Goal: Information Seeking & Learning: Learn about a topic

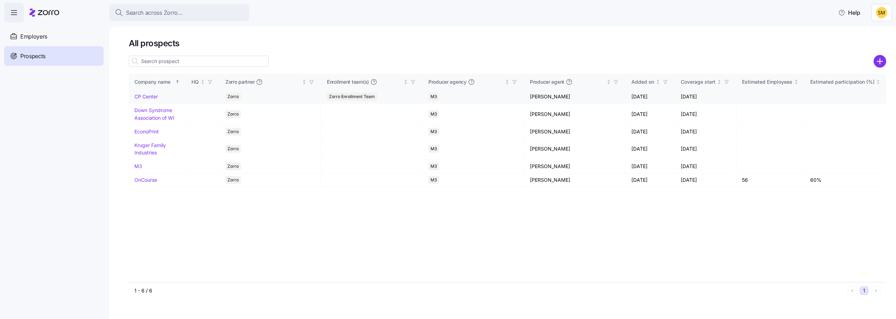
click at [152, 96] on link "CP Center" at bounding box center [145, 96] width 23 height 6
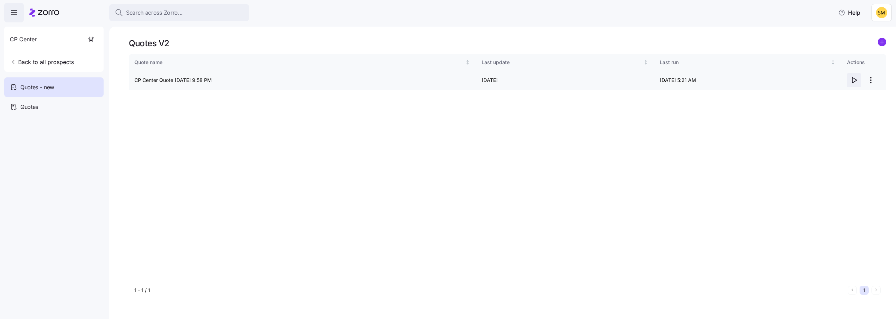
click at [851, 78] on icon "button" at bounding box center [853, 80] width 8 height 8
click at [852, 77] on icon "button" at bounding box center [853, 80] width 8 height 8
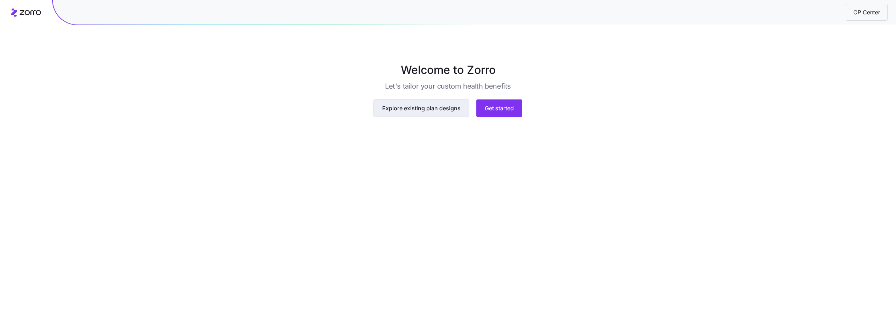
click at [423, 112] on span "Explore existing plan designs" at bounding box center [421, 108] width 78 height 8
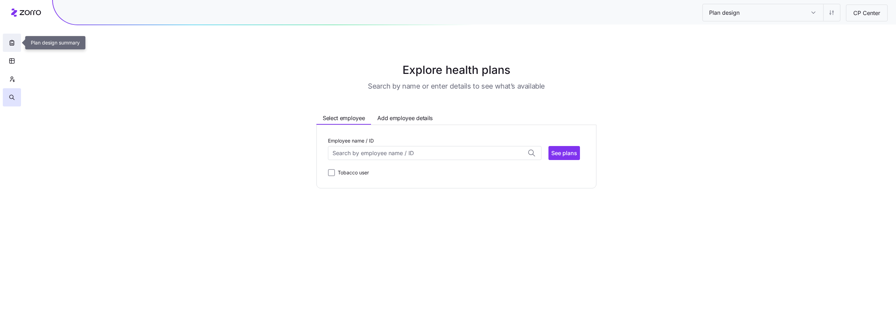
click at [13, 44] on icon "button" at bounding box center [13, 43] width 0 height 1
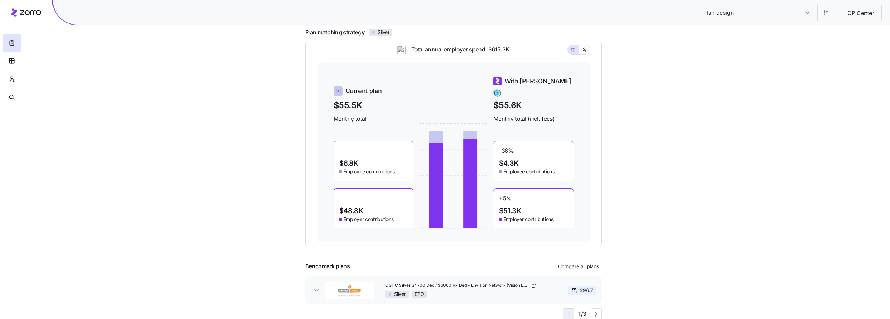
scroll to position [65, 0]
click at [596, 313] on icon "button" at bounding box center [596, 313] width 8 height 8
click at [569, 317] on icon "button" at bounding box center [568, 313] width 8 height 8
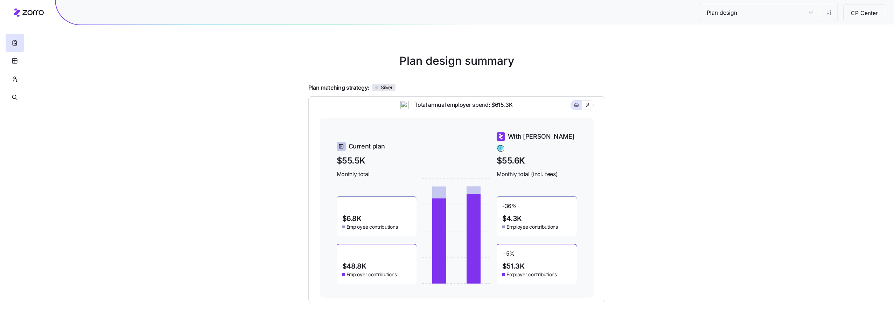
scroll to position [0, 0]
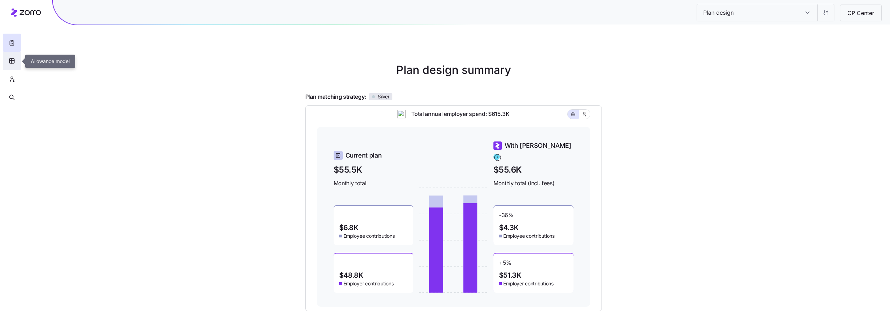
click at [13, 64] on icon "button" at bounding box center [12, 60] width 6 height 7
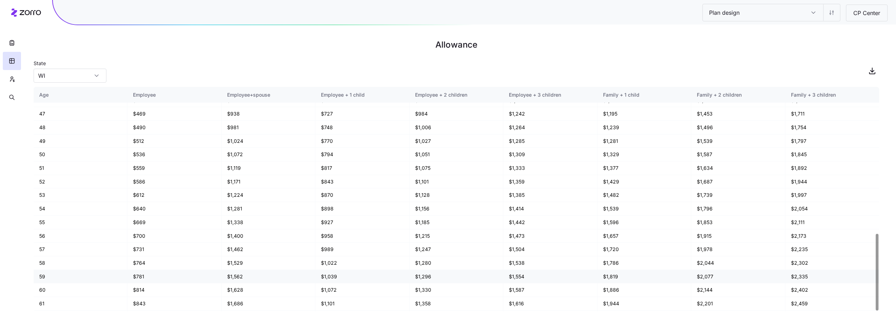
scroll to position [428, 0]
click at [9, 83] on button "button" at bounding box center [12, 79] width 18 height 18
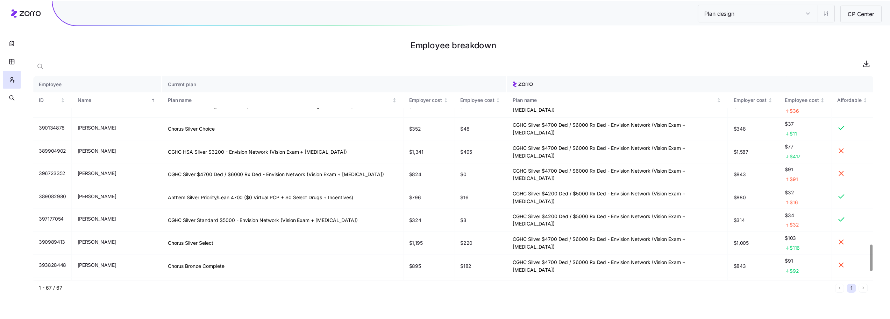
scroll to position [1364, 0]
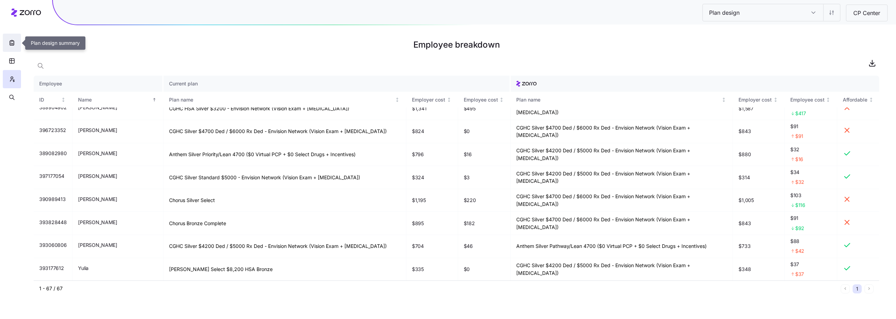
click at [14, 46] on icon "button" at bounding box center [11, 42] width 7 height 7
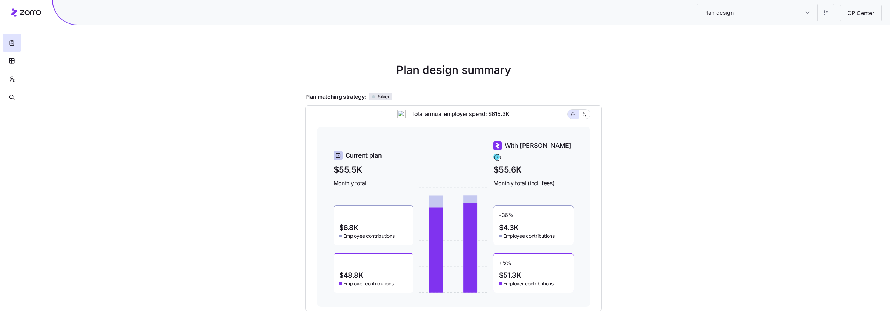
click at [803, 17] on input "Plan design" at bounding box center [808, 12] width 20 height 17
click at [847, 100] on div "Plan design Plan design CP Center Plan design summary Plan matching strategy: S…" at bounding box center [445, 192] width 890 height 384
click at [4, 62] on button "button" at bounding box center [12, 61] width 18 height 18
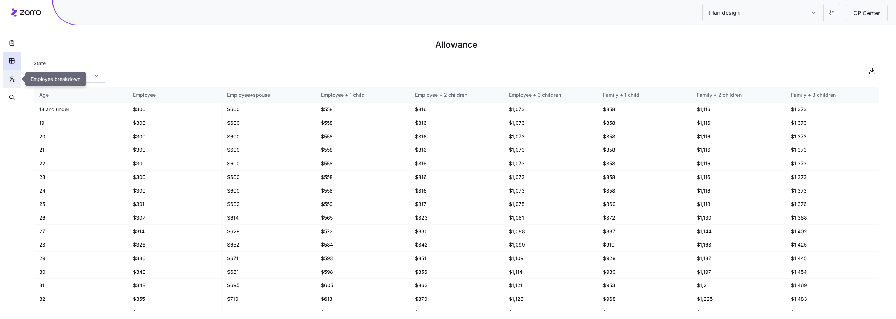
click at [13, 79] on icon "button" at bounding box center [12, 79] width 6 height 7
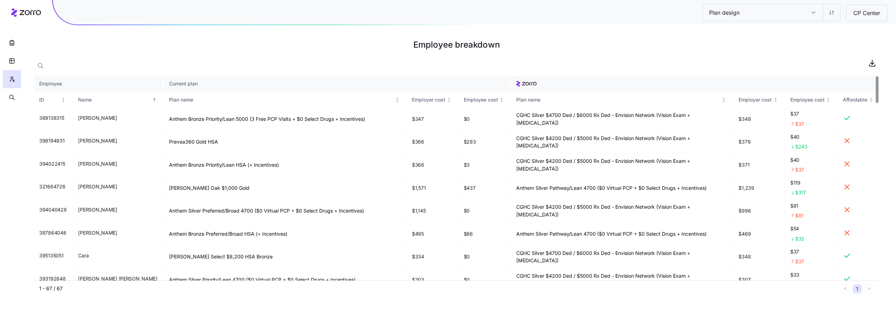
click at [878, 79] on div at bounding box center [876, 89] width 2 height 27
click at [14, 46] on icon "button" at bounding box center [11, 42] width 7 height 7
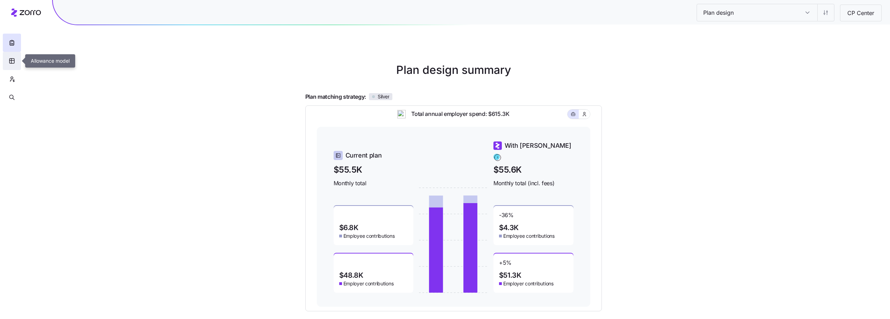
click at [11, 65] on button "button" at bounding box center [12, 61] width 18 height 18
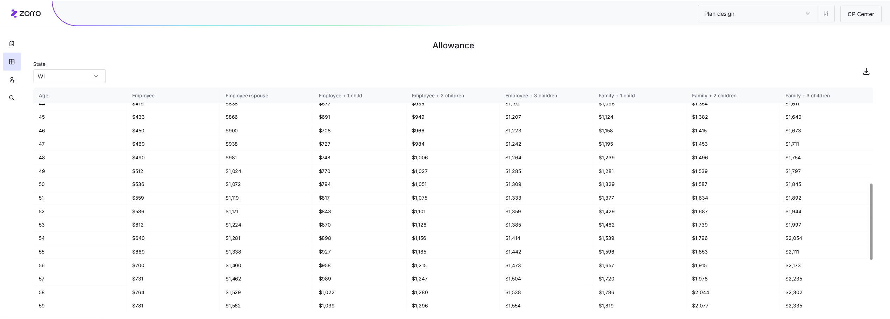
scroll to position [428, 0]
click at [15, 42] on button "button" at bounding box center [12, 43] width 18 height 18
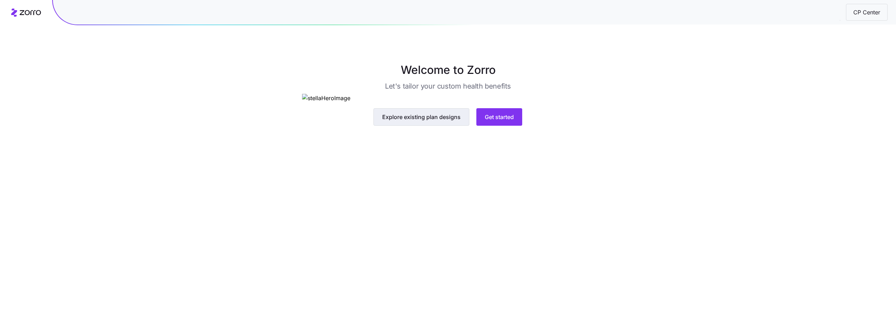
click at [411, 121] on span "Explore existing plan designs" at bounding box center [421, 117] width 78 height 8
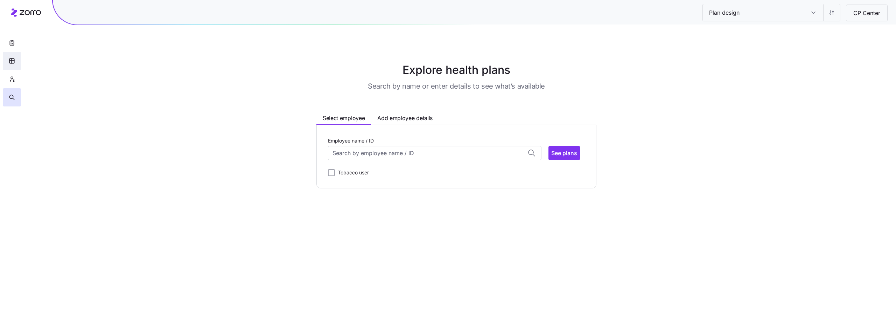
click at [18, 62] on button "button" at bounding box center [12, 61] width 18 height 18
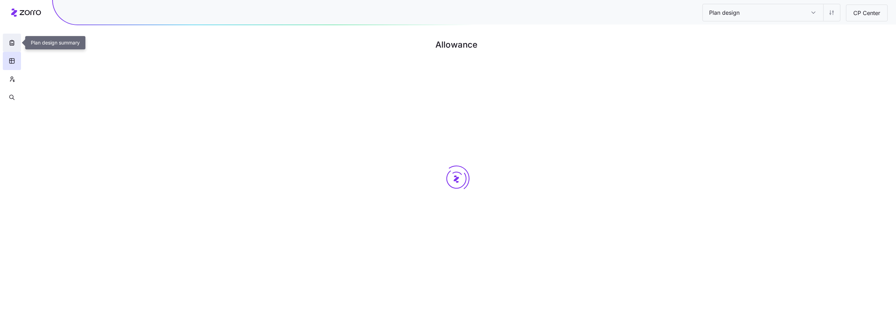
click at [14, 42] on icon "button" at bounding box center [11, 42] width 7 height 7
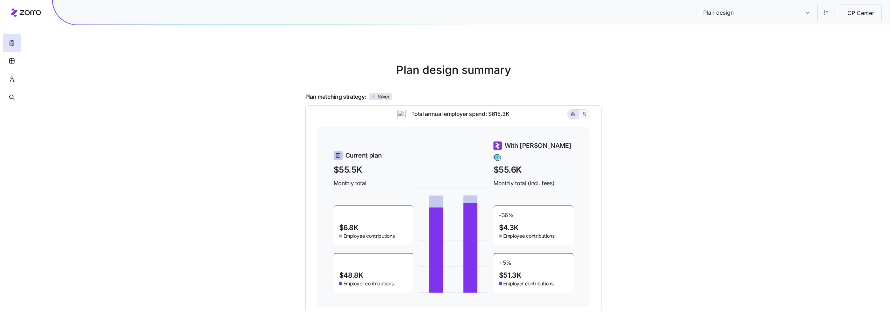
click at [587, 117] on button "button" at bounding box center [585, 114] width 6 height 6
click at [576, 118] on icon "button" at bounding box center [573, 114] width 5 height 8
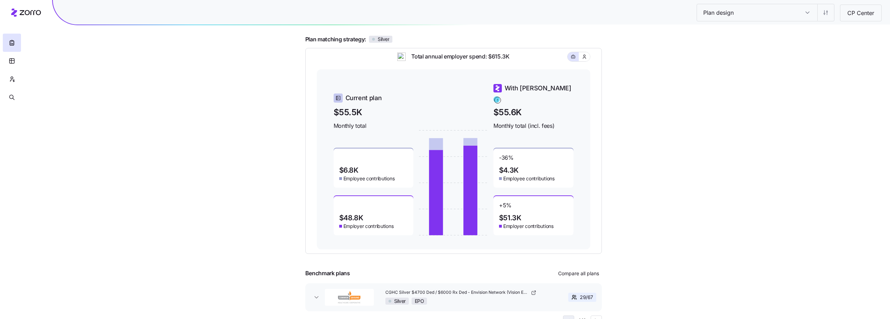
scroll to position [65, 0]
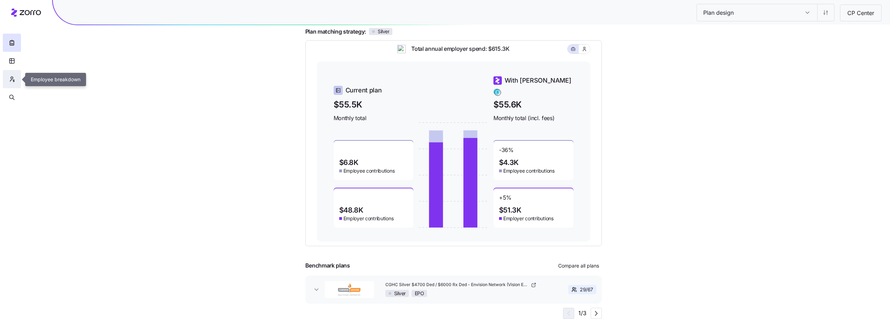
click at [10, 81] on icon "button" at bounding box center [12, 79] width 6 height 7
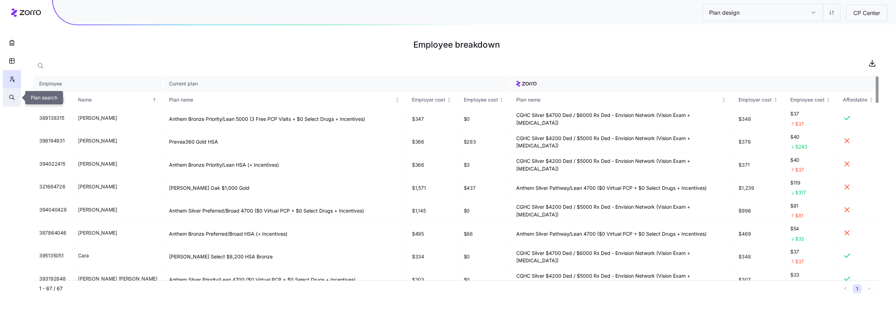
click at [16, 95] on button "button" at bounding box center [12, 97] width 18 height 18
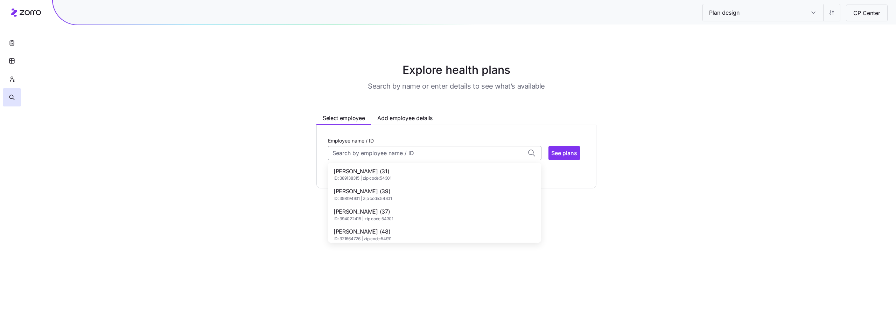
click at [399, 155] on input "Employee name / ID" at bounding box center [434, 153] width 213 height 14
click at [396, 172] on div "Amanda Veldboom (48) ID: 321664726 | zip code: 54911" at bounding box center [434, 174] width 210 height 20
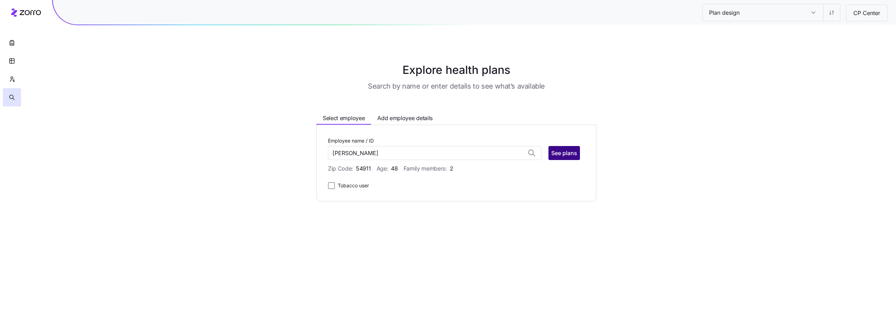
click at [566, 154] on span "See plans" at bounding box center [564, 153] width 26 height 8
type input "Amanda Veldboom (ID: 321664726)"
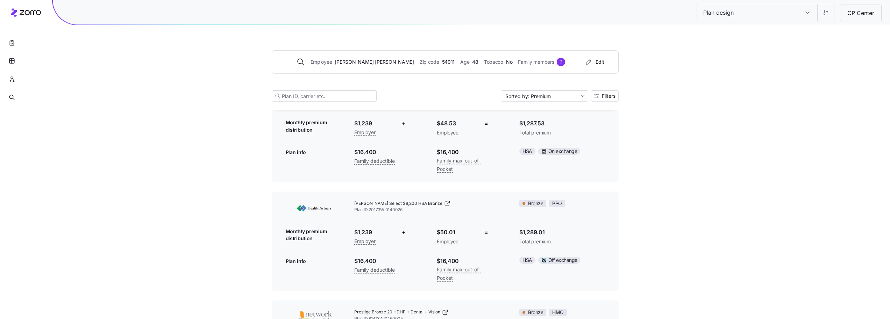
scroll to position [367, 0]
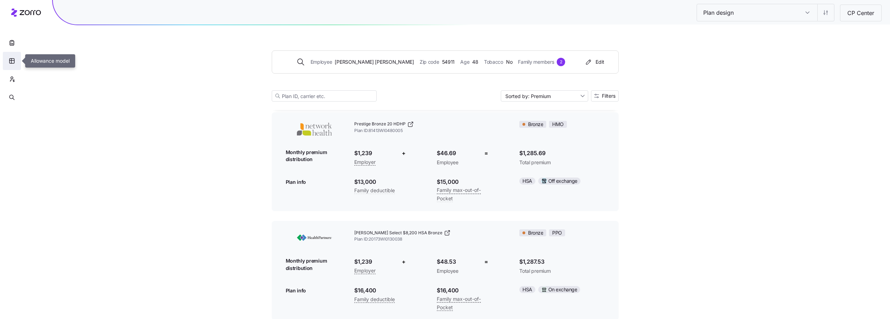
click at [13, 59] on icon "button" at bounding box center [12, 60] width 6 height 7
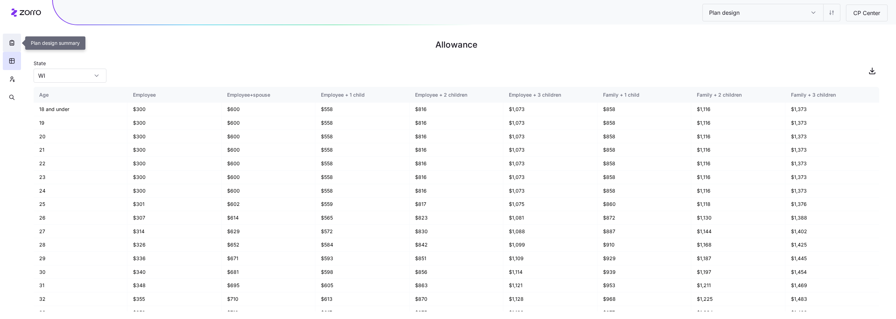
click at [12, 42] on icon "button" at bounding box center [11, 42] width 7 height 7
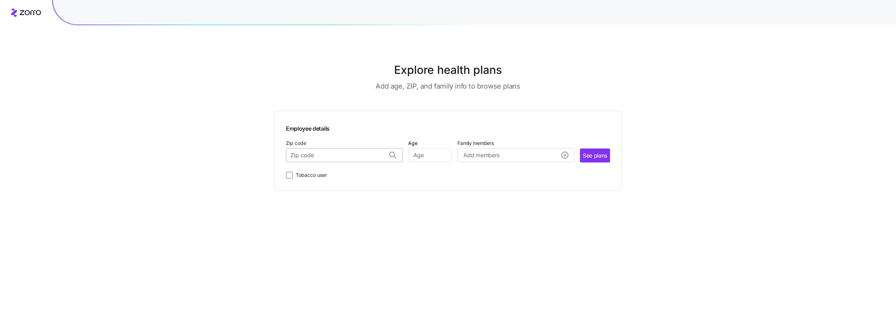
click at [337, 154] on input "Zip code" at bounding box center [344, 155] width 117 height 14
type input "54115"
click at [437, 159] on input "Age" at bounding box center [430, 155] width 44 height 14
click at [373, 155] on input "Zip code" at bounding box center [344, 155] width 117 height 14
click at [352, 185] on span "54115, Brown County, WI" at bounding box center [343, 187] width 98 height 9
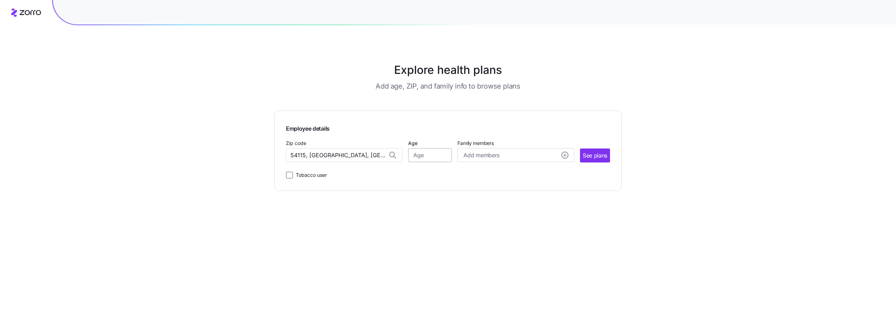
type input "54115, Brown County, WI"
click at [411, 155] on input "Age" at bounding box center [430, 155] width 44 height 14
type input "45"
click at [597, 154] on span "See plans" at bounding box center [595, 155] width 24 height 9
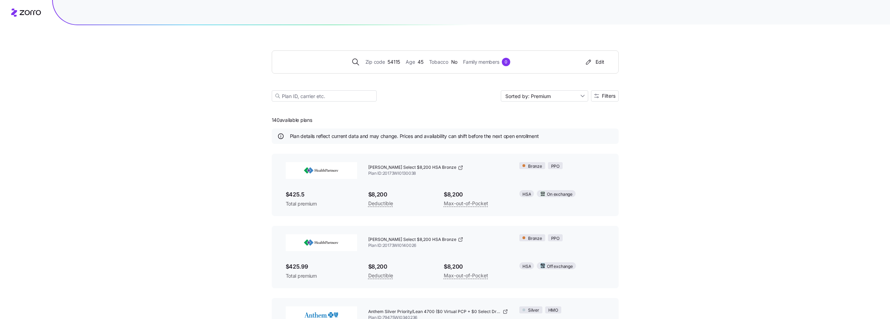
click at [592, 63] on icon "button" at bounding box center [589, 61] width 8 height 7
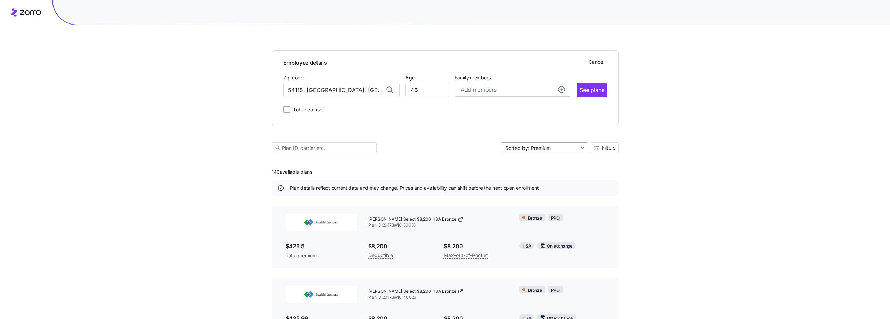
click at [562, 146] on main "Employee details Cancel Zip code 54115, Brown County, WI Age 45 Family members …" at bounding box center [445, 278] width 347 height 556
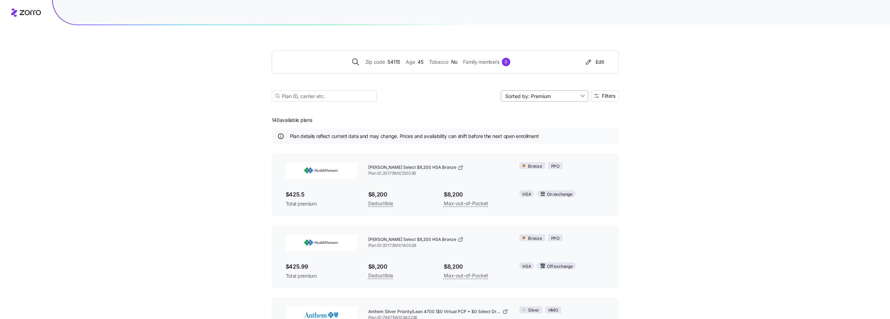
click at [567, 98] on input "Sorted by: Premium" at bounding box center [544, 95] width 87 height 11
click at [544, 123] on div "Deductible" at bounding box center [544, 123] width 82 height 10
type input "Sorted by: Deductible"
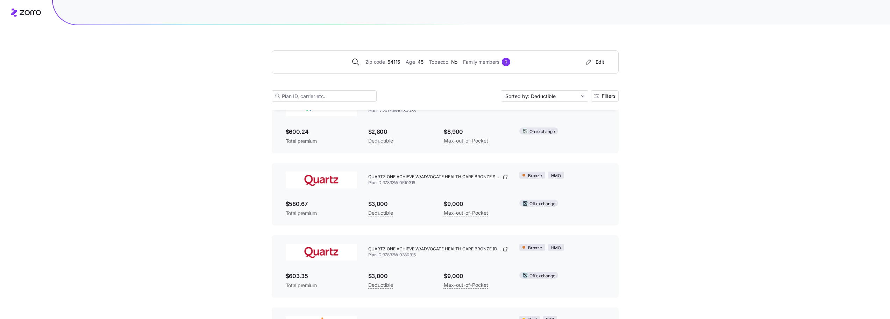
scroll to position [4158, 0]
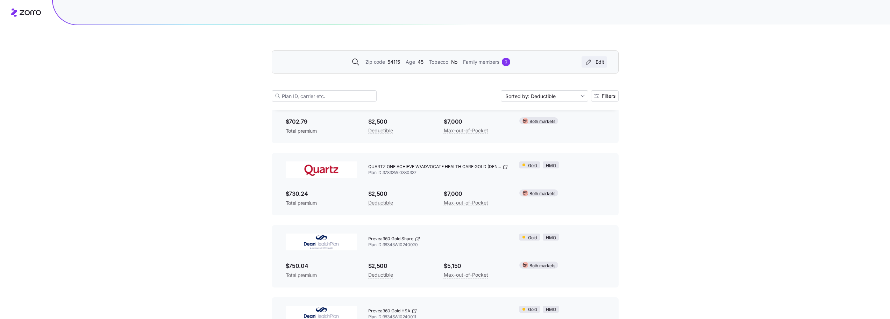
click at [604, 61] on div "Edit" at bounding box center [595, 61] width 20 height 7
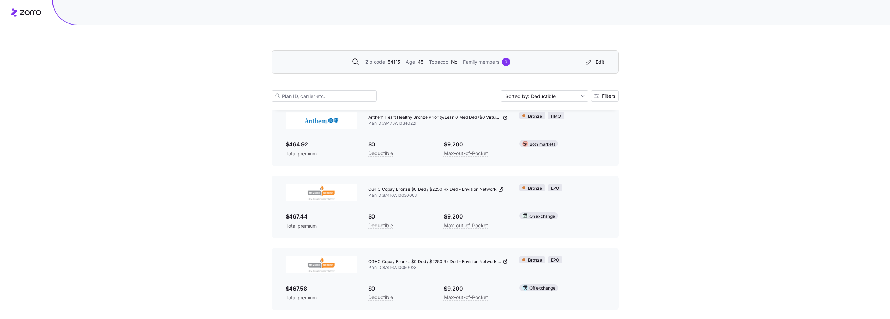
scroll to position [0, 0]
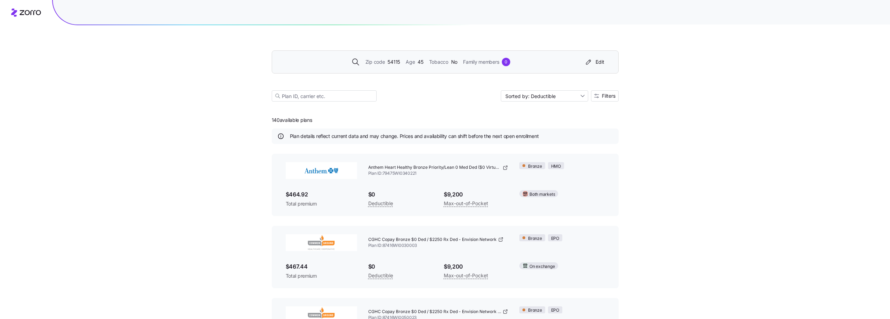
click at [606, 60] on button "Edit" at bounding box center [595, 61] width 26 height 11
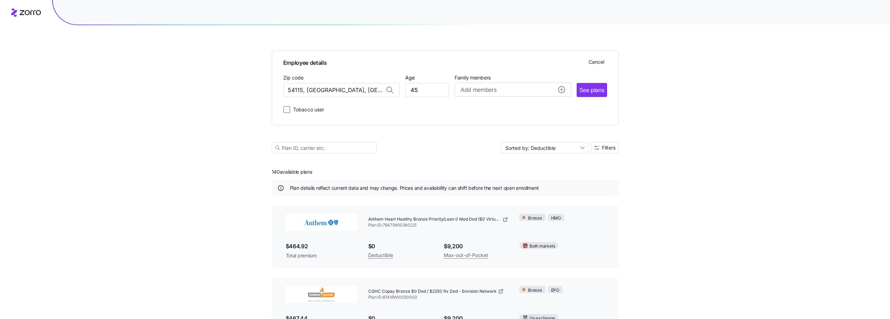
type input "54115, Brown County, WI"
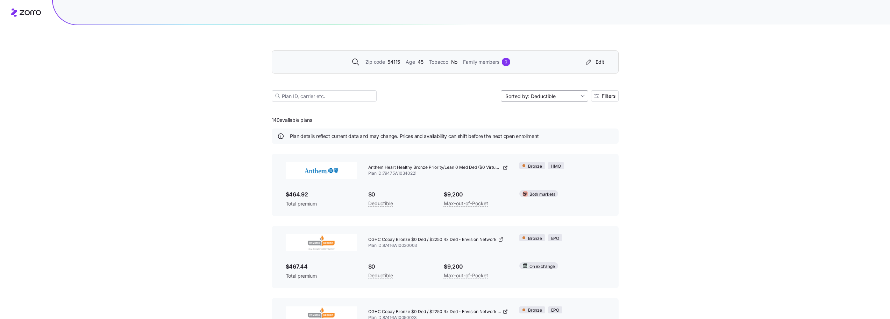
click at [541, 98] on input "Sorted by: Deductible" at bounding box center [544, 95] width 87 height 11
drag, startPoint x: 537, startPoint y: 113, endPoint x: 685, endPoint y: 151, distance: 152.8
click at [537, 113] on div "Premium" at bounding box center [544, 112] width 82 height 10
type input "Sorted by: Premium"
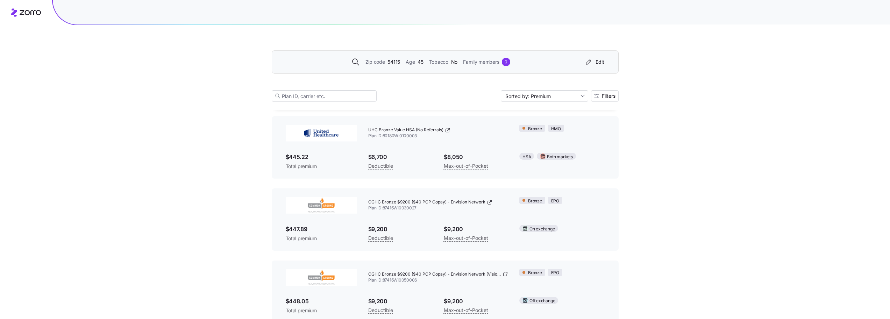
scroll to position [700, 0]
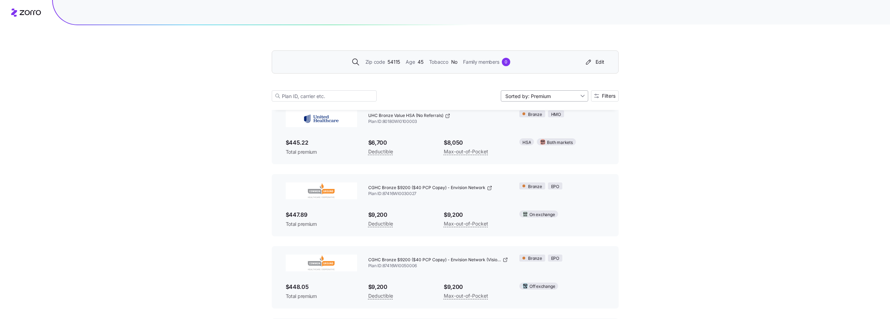
click at [552, 94] on input "Sorted by: Premium" at bounding box center [544, 95] width 87 height 11
click at [604, 96] on span "Filters" at bounding box center [609, 95] width 14 height 5
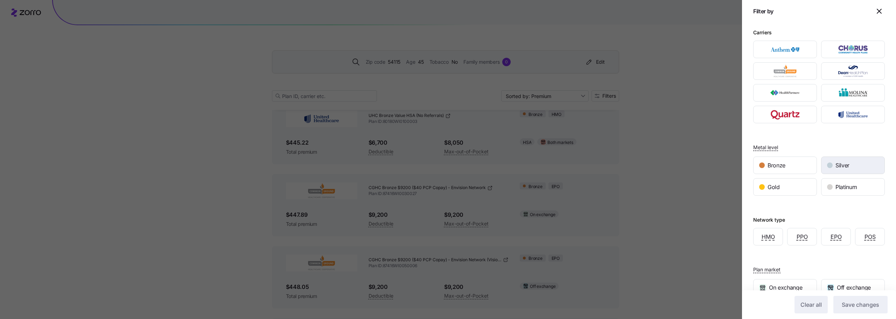
click at [842, 169] on span "Silver" at bounding box center [842, 165] width 14 height 9
drag, startPoint x: 858, startPoint y: 302, endPoint x: 576, endPoint y: 158, distance: 316.9
click at [858, 302] on span "Save changes" at bounding box center [859, 304] width 37 height 8
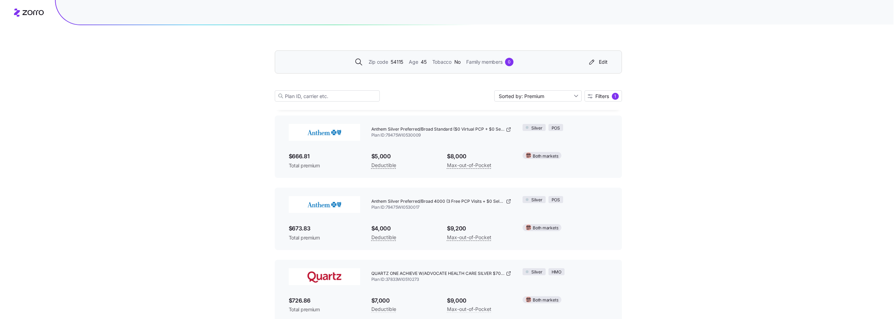
scroll to position [3289, 0]
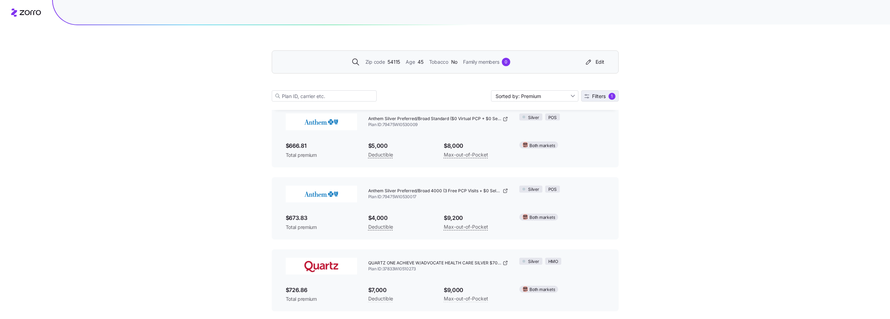
click at [608, 92] on button "Filters 1" at bounding box center [599, 95] width 37 height 11
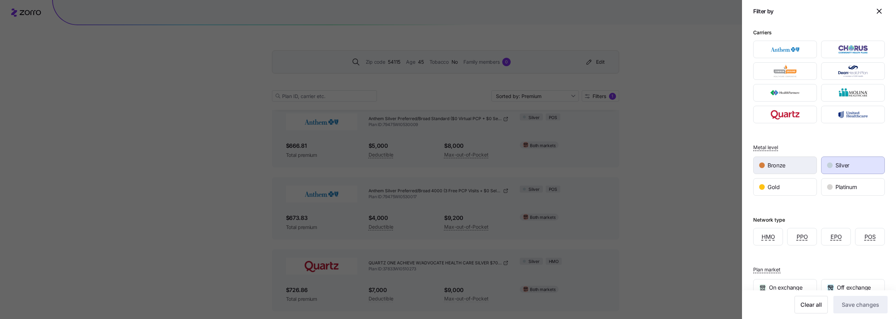
click at [775, 160] on div "Bronze" at bounding box center [784, 165] width 63 height 17
click at [849, 163] on div "Silver" at bounding box center [852, 165] width 63 height 17
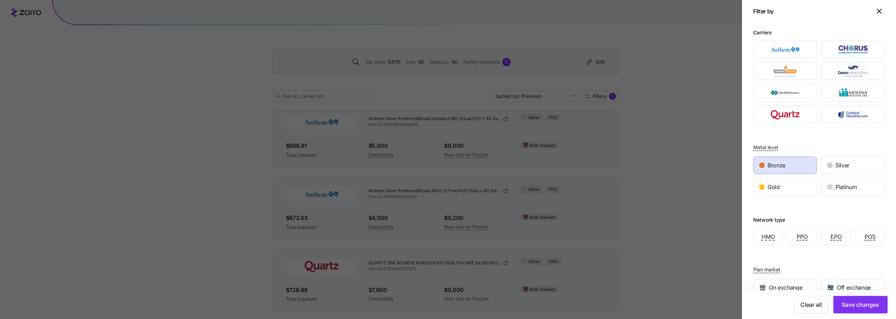
drag, startPoint x: 859, startPoint y: 304, endPoint x: 521, endPoint y: 175, distance: 361.0
click at [859, 304] on span "Save changes" at bounding box center [859, 304] width 37 height 8
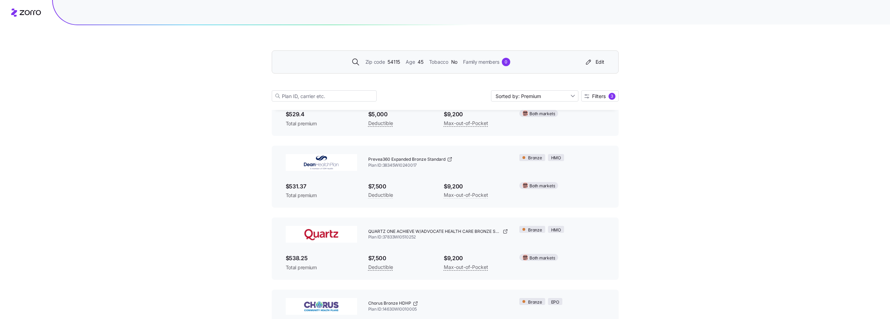
scroll to position [2301, 0]
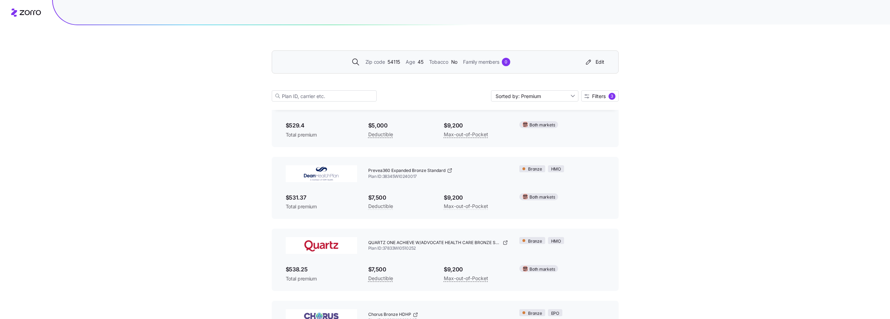
click at [319, 203] on span "Total premium" at bounding box center [321, 206] width 71 height 7
drag, startPoint x: 315, startPoint y: 205, endPoint x: 284, endPoint y: 195, distance: 32.5
click at [284, 195] on div "$531.37 Total premium" at bounding box center [321, 202] width 83 height 28
drag, startPoint x: 371, startPoint y: 168, endPoint x: 456, endPoint y: 173, distance: 85.9
click at [456, 173] on div "Prevea360 Expanded Bronze Standard" at bounding box center [438, 171] width 140 height 6
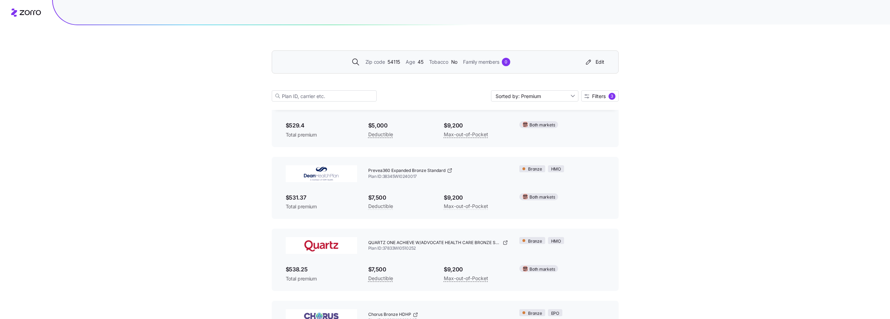
click at [486, 186] on div "Prevea360 Expanded Bronze Standard Plan ID: 38345WI0240017" at bounding box center [438, 174] width 151 height 28
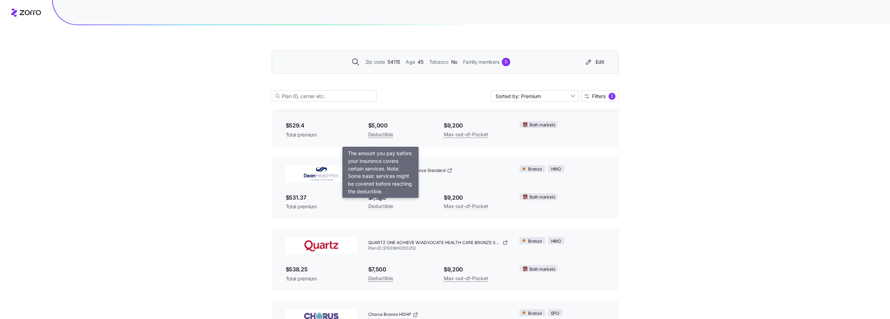
click at [378, 206] on span "Deductible" at bounding box center [380, 206] width 25 height 8
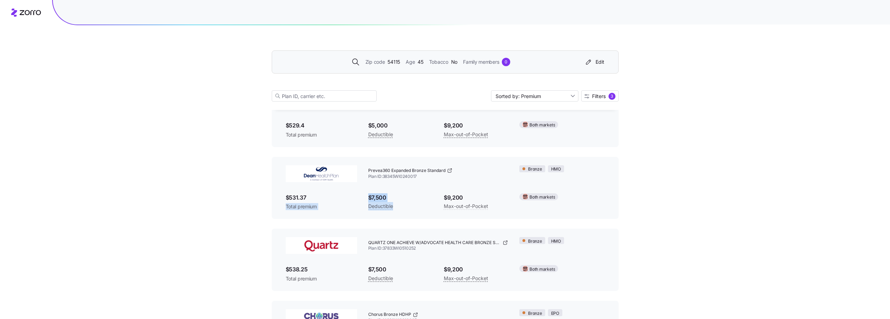
drag, startPoint x: 396, startPoint y: 207, endPoint x: 361, endPoint y: 193, distance: 37.4
click at [361, 193] on div "Prevea360 Expanded Bronze Standard Plan ID: 38345WI0240017 Bronze HMO $531.37 T…" at bounding box center [445, 188] width 330 height 57
click at [347, 211] on div "$531.37 Total premium" at bounding box center [321, 202] width 83 height 28
drag, startPoint x: 330, startPoint y: 205, endPoint x: 290, endPoint y: 196, distance: 40.5
click at [290, 196] on div "$531.37 Total premium" at bounding box center [321, 201] width 71 height 17
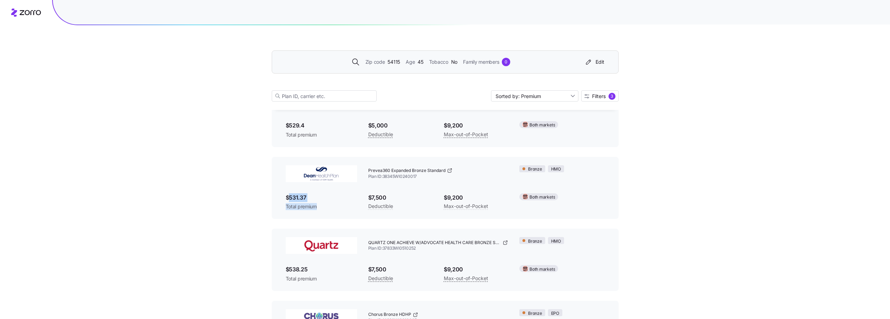
click at [339, 210] on div "$531.37 Total premium" at bounding box center [321, 202] width 83 height 28
drag, startPoint x: 334, startPoint y: 209, endPoint x: 279, endPoint y: 194, distance: 57.3
click at [279, 194] on div "Prevea360 Expanded Bronze Standard Plan ID: 38345WI0240017 Bronze HMO $531.37 T…" at bounding box center [445, 188] width 347 height 62
click at [327, 203] on div "$531.37 Total premium" at bounding box center [321, 201] width 71 height 17
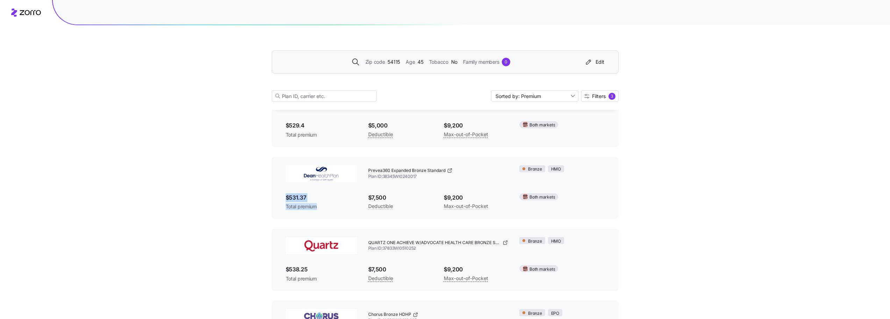
drag, startPoint x: 278, startPoint y: 195, endPoint x: 323, endPoint y: 209, distance: 46.4
click at [323, 209] on div "Prevea360 Expanded Bronze Standard Plan ID: 38345WI0240017 Bronze HMO $531.37 T…" at bounding box center [445, 188] width 347 height 62
click at [323, 207] on span "Total premium" at bounding box center [321, 206] width 71 height 7
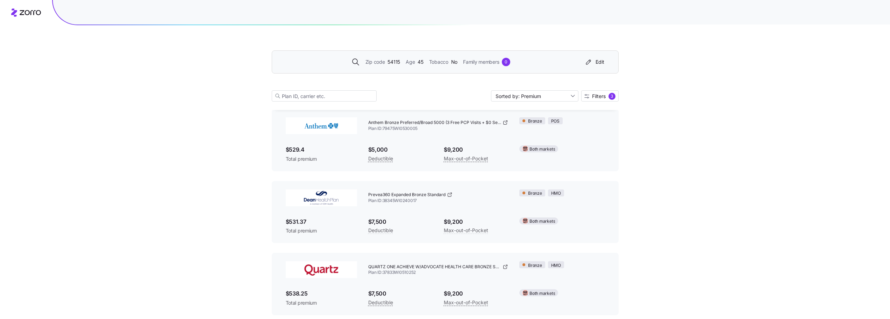
scroll to position [2266, 0]
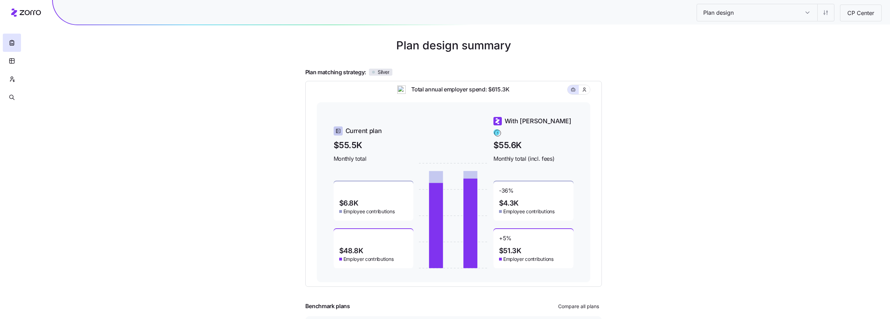
scroll to position [35, 0]
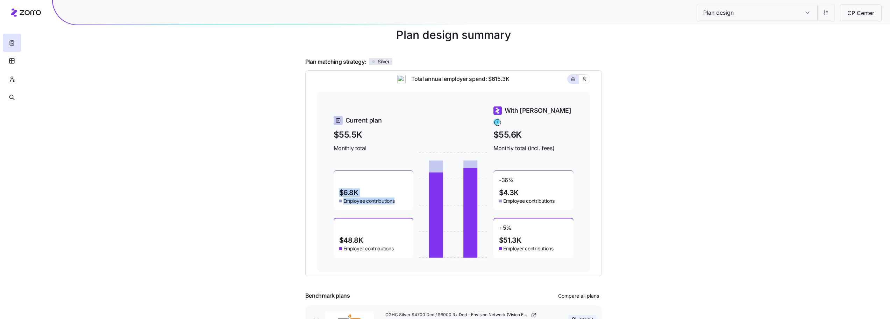
drag, startPoint x: 341, startPoint y: 185, endPoint x: 400, endPoint y: 195, distance: 59.2
click at [400, 195] on div "$6.8K Employee contributions" at bounding box center [374, 190] width 80 height 39
click at [402, 196] on div "$6.8K Employee contributions" at bounding box center [374, 190] width 80 height 39
click at [401, 196] on div "$6.8K Employee contributions" at bounding box center [374, 190] width 80 height 39
click at [399, 197] on div "$6.8K Employee contributions" at bounding box center [374, 190] width 80 height 39
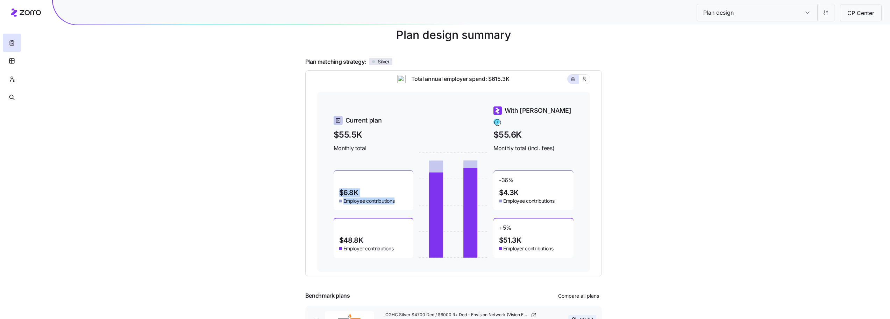
click at [342, 189] on span "$6.8K" at bounding box center [348, 192] width 19 height 7
drag, startPoint x: 342, startPoint y: 186, endPoint x: 397, endPoint y: 195, distance: 55.3
click at [397, 195] on div "$6.8K Employee contributions" at bounding box center [374, 190] width 80 height 39
drag, startPoint x: 499, startPoint y: 186, endPoint x: 569, endPoint y: 198, distance: 71.3
click at [569, 198] on div "-36 % $4.3K Employee contributions" at bounding box center [534, 190] width 80 height 39
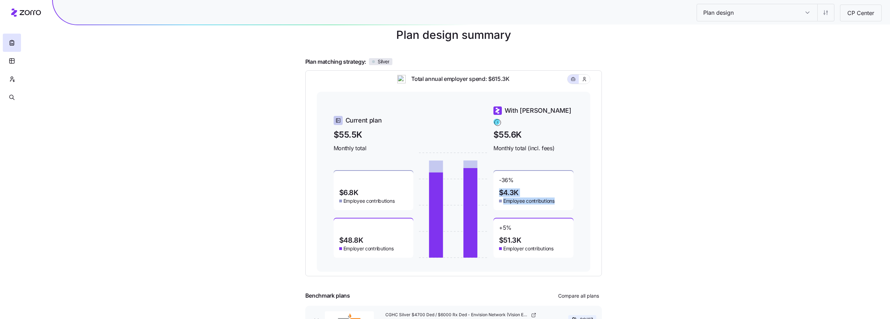
click at [566, 198] on div "-36 % $4.3K Employee contributions" at bounding box center [534, 190] width 80 height 39
click at [559, 197] on div "-36 % $4.3K Employee contributions" at bounding box center [534, 190] width 80 height 39
drag, startPoint x: 561, startPoint y: 198, endPoint x: 494, endPoint y: 186, distance: 67.5
click at [494, 186] on div "-36 % $4.3K Employee contributions" at bounding box center [534, 190] width 80 height 39
drag, startPoint x: 554, startPoint y: 243, endPoint x: 500, endPoint y: 228, distance: 56.2
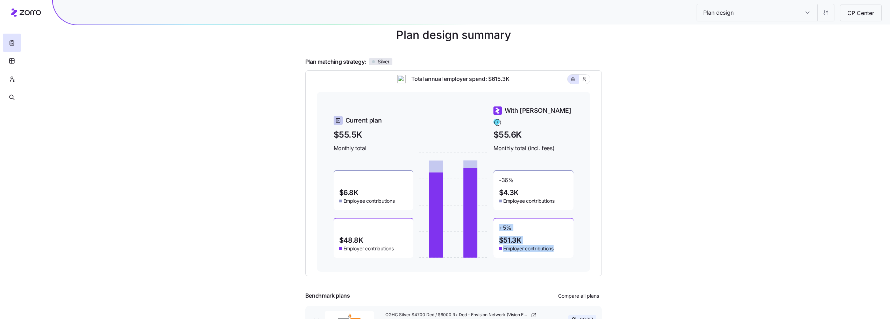
click at [500, 228] on div "+ 5 % $51.3K Employer contributions" at bounding box center [534, 237] width 80 height 39
drag, startPoint x: 397, startPoint y: 242, endPoint x: 342, endPoint y: 230, distance: 56.3
click at [342, 230] on div "$48.8K Employer contributions" at bounding box center [374, 237] width 80 height 39
click at [339, 227] on div "$48.8K Employer contributions" at bounding box center [374, 237] width 80 height 39
drag, startPoint x: 339, startPoint y: 228, endPoint x: 389, endPoint y: 249, distance: 54.2
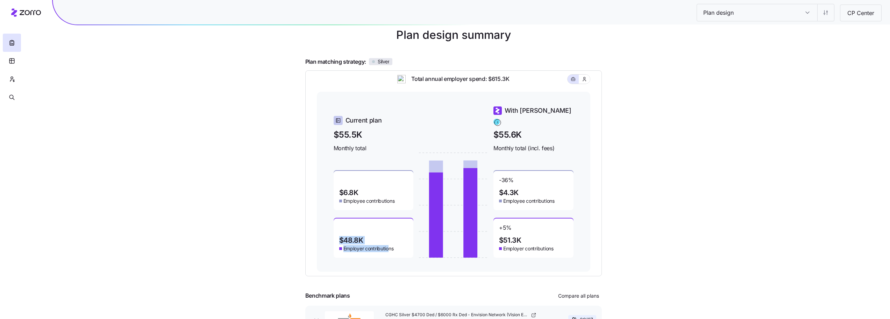
click at [389, 250] on div "$48.8K Employer contributions" at bounding box center [374, 237] width 80 height 39
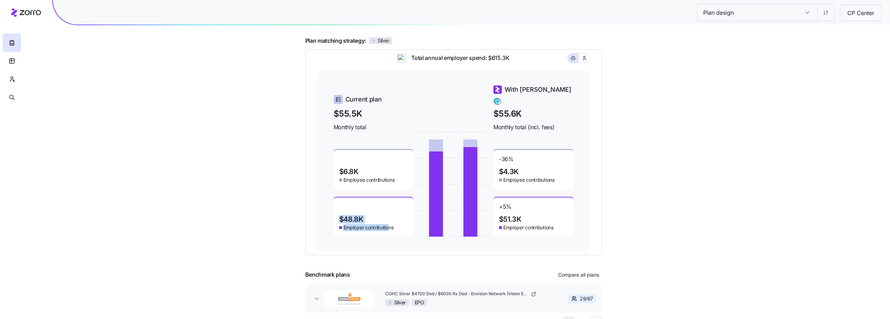
scroll to position [65, 0]
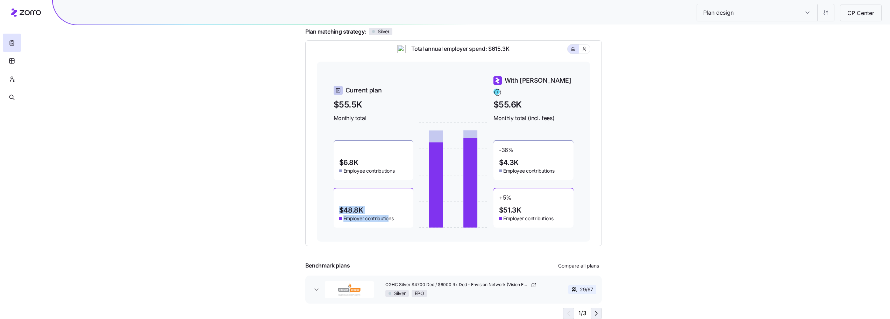
click at [597, 311] on icon "button" at bounding box center [596, 313] width 8 height 8
click at [597, 313] on icon "button" at bounding box center [596, 313] width 2 height 4
click at [15, 62] on icon "button" at bounding box center [12, 60] width 6 height 7
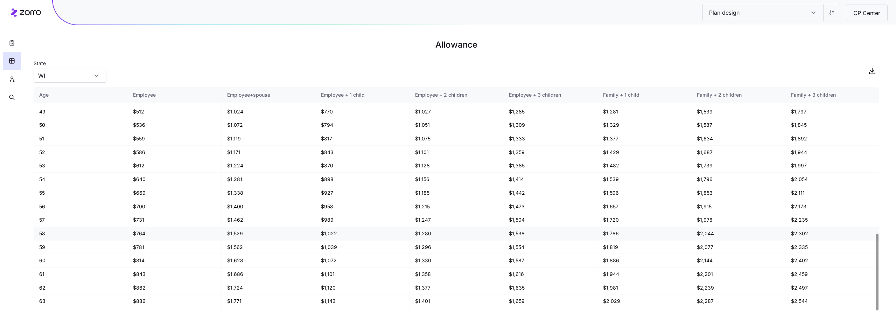
scroll to position [428, 0]
click at [10, 78] on icon "button" at bounding box center [12, 79] width 6 height 7
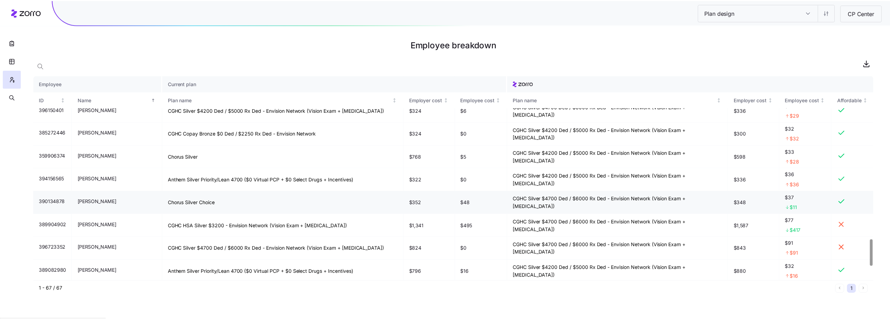
scroll to position [1260, 0]
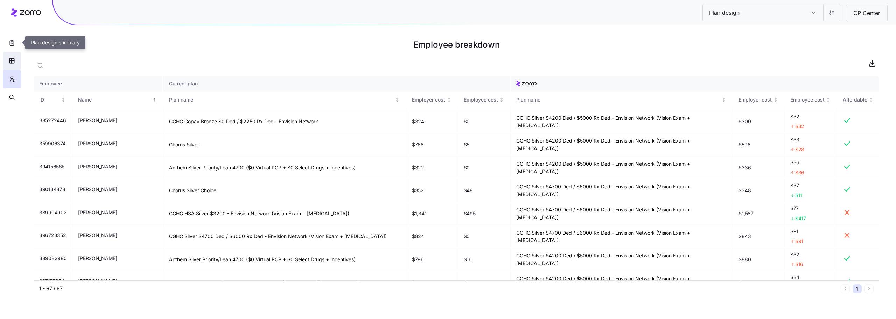
drag, startPoint x: 14, startPoint y: 44, endPoint x: 16, endPoint y: 59, distance: 14.9
click at [14, 44] on icon "button" at bounding box center [12, 43] width 4 height 5
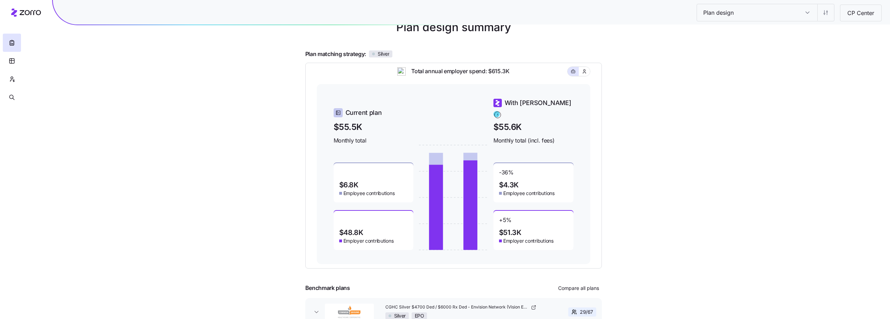
scroll to position [65, 0]
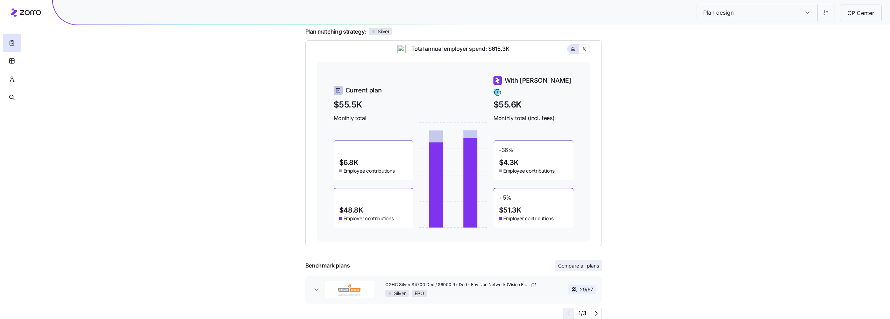
click at [579, 266] on span "Compare all plans" at bounding box center [578, 265] width 41 height 7
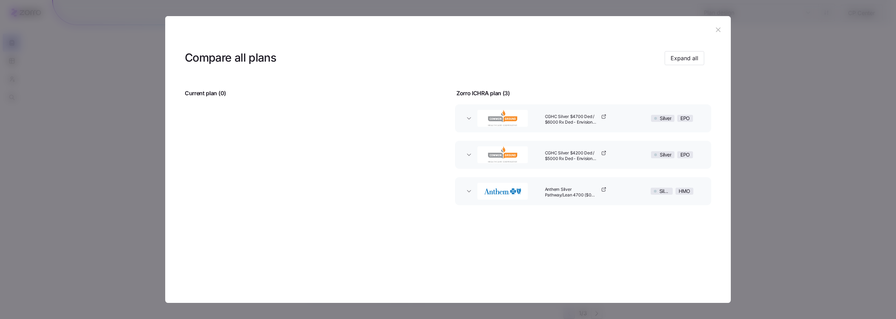
click at [721, 28] on icon "button" at bounding box center [718, 30] width 8 height 8
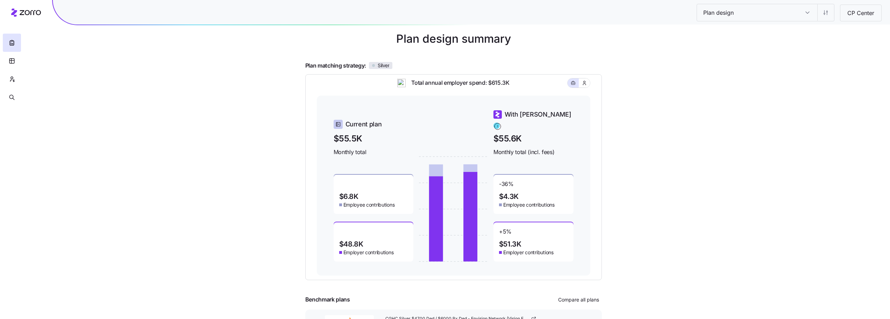
scroll to position [0, 0]
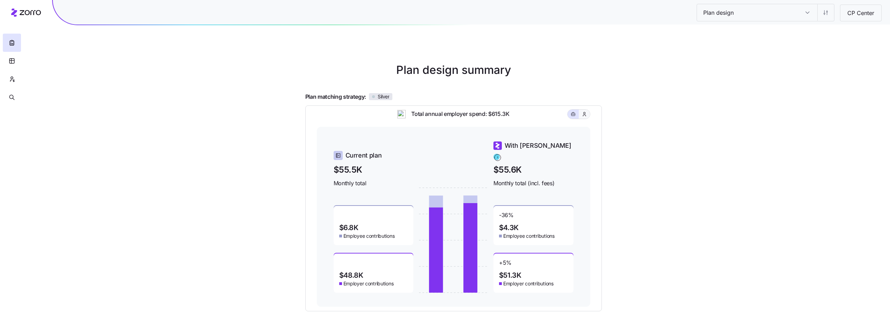
click at [588, 119] on button "button" at bounding box center [584, 114] width 11 height 9
click at [569, 119] on button "button" at bounding box center [573, 114] width 11 height 9
click at [808, 16] on input "Plan design" at bounding box center [808, 12] width 20 height 17
click at [844, 90] on div "Plan design Plan design CP Center Plan design summary Plan matching strategy: S…" at bounding box center [445, 192] width 890 height 384
click at [826, 14] on html "Plan design Plan design CP Center Plan design summary Plan matching strategy: S…" at bounding box center [445, 219] width 890 height 438
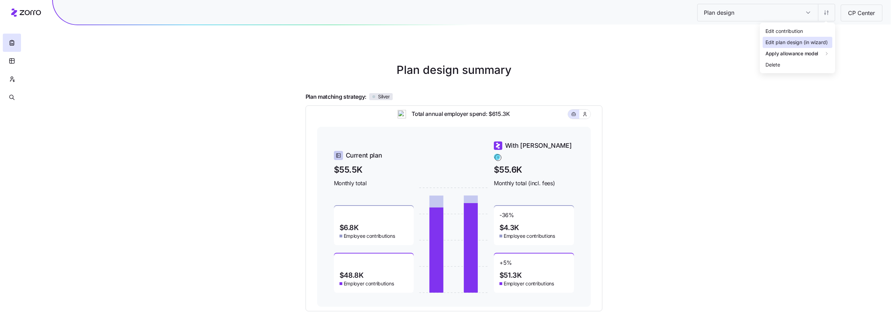
click at [825, 42] on div "Edit plan design (in wizard)" at bounding box center [796, 42] width 62 height 8
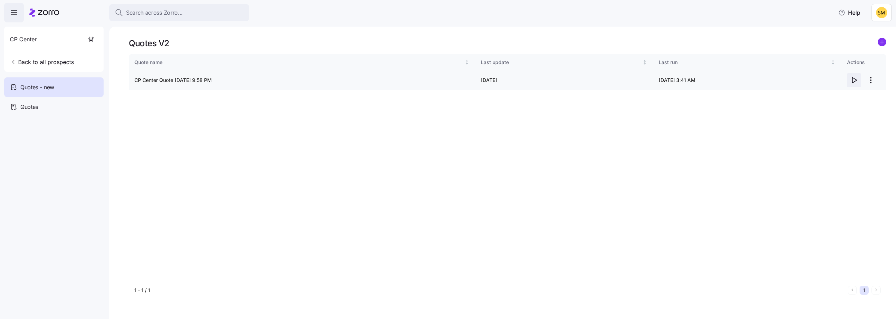
click at [856, 84] on icon "button" at bounding box center [853, 80] width 8 height 8
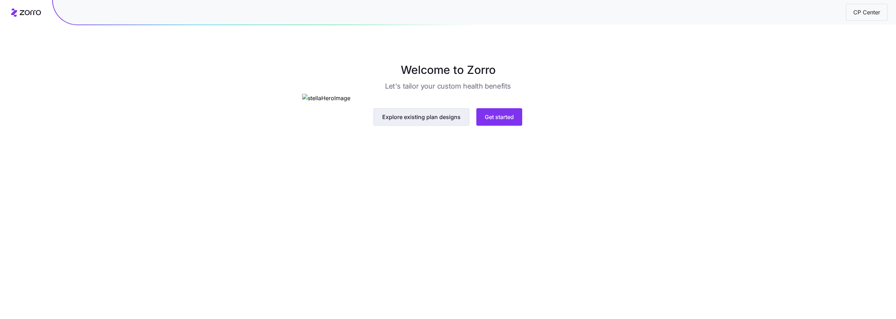
click at [418, 121] on span "Explore existing plan designs" at bounding box center [421, 117] width 78 height 8
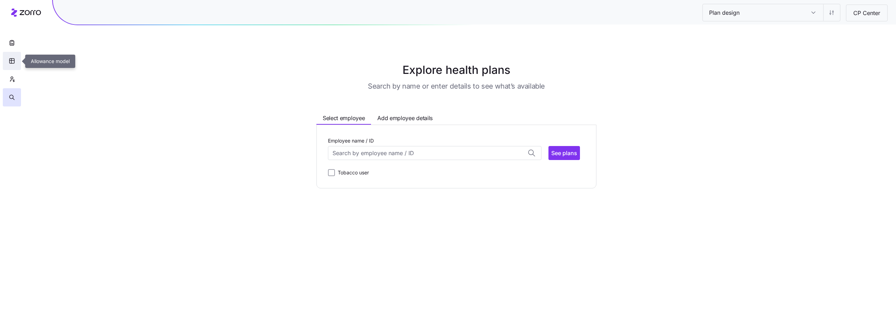
click at [14, 64] on icon "button" at bounding box center [12, 60] width 6 height 7
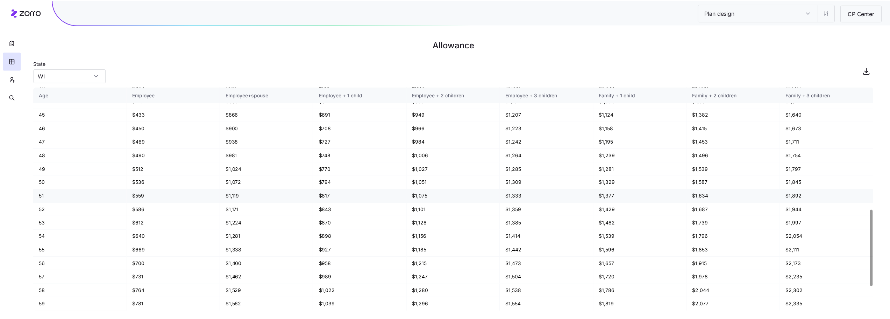
scroll to position [358, 0]
drag, startPoint x: 147, startPoint y: 116, endPoint x: 131, endPoint y: 117, distance: 15.8
click at [131, 117] on td "$433" at bounding box center [174, 118] width 94 height 14
click at [13, 43] on icon "button" at bounding box center [11, 42] width 7 height 7
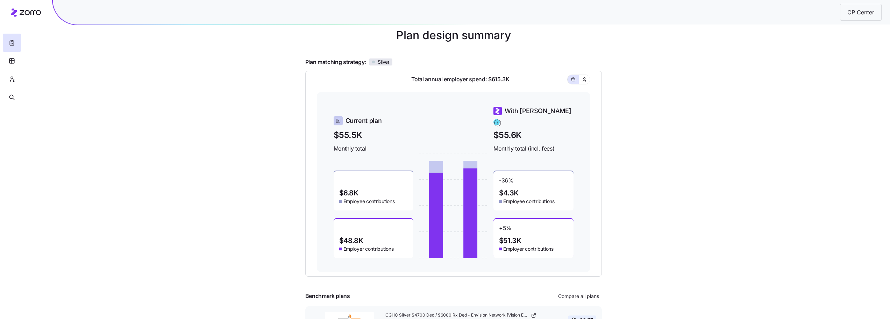
scroll to position [65, 0]
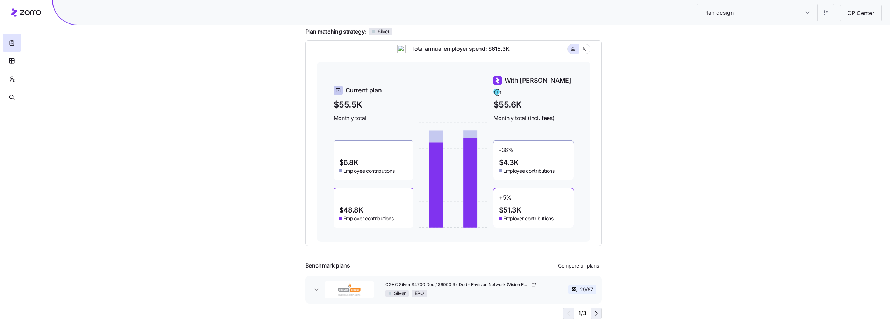
click at [595, 311] on icon "button" at bounding box center [596, 313] width 8 height 8
click at [567, 311] on icon "button" at bounding box center [568, 313] width 8 height 8
click at [594, 312] on icon "button" at bounding box center [596, 313] width 8 height 8
click at [566, 312] on icon "button" at bounding box center [568, 313] width 8 height 8
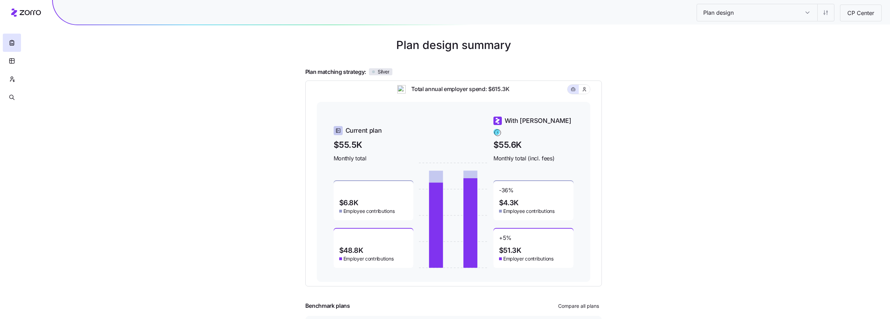
scroll to position [0, 0]
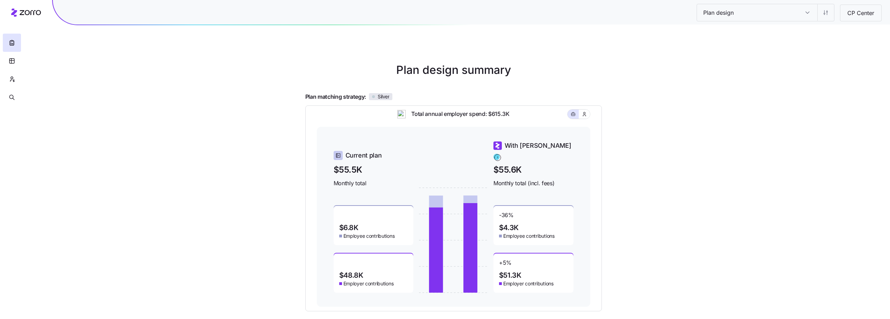
click at [811, 12] on input "Plan design" at bounding box center [808, 12] width 20 height 17
drag, startPoint x: 855, startPoint y: 58, endPoint x: 839, endPoint y: 41, distance: 23.3
click at [855, 58] on div "Plan design Plan design CP Center Plan design summary Plan matching strategy: S…" at bounding box center [445, 192] width 890 height 384
click at [824, 12] on html "Plan design Plan design CP Center Plan design summary Plan matching strategy: S…" at bounding box center [445, 219] width 890 height 438
click at [580, 120] on html "Plan design Plan design CP Center Plan design summary Plan matching strategy: S…" at bounding box center [448, 219] width 896 height 438
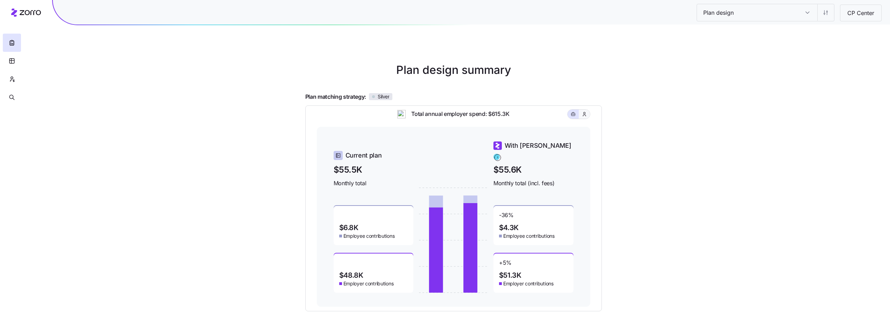
click at [585, 118] on icon "button" at bounding box center [585, 114] width 6 height 7
click at [575, 117] on button "button" at bounding box center [574, 114] width 6 height 6
click at [768, 14] on input "Plan design" at bounding box center [747, 12] width 101 height 17
click at [806, 13] on input "Plan design" at bounding box center [808, 12] width 20 height 17
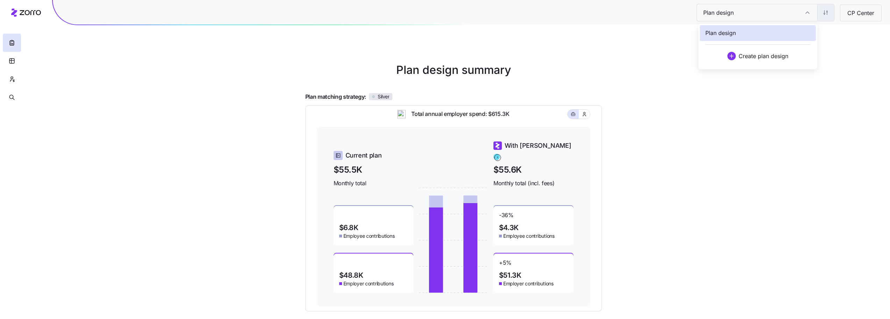
click at [826, 17] on html "Plan design Plan design CP Center Plan design summary Plan matching strategy: S…" at bounding box center [445, 219] width 890 height 438
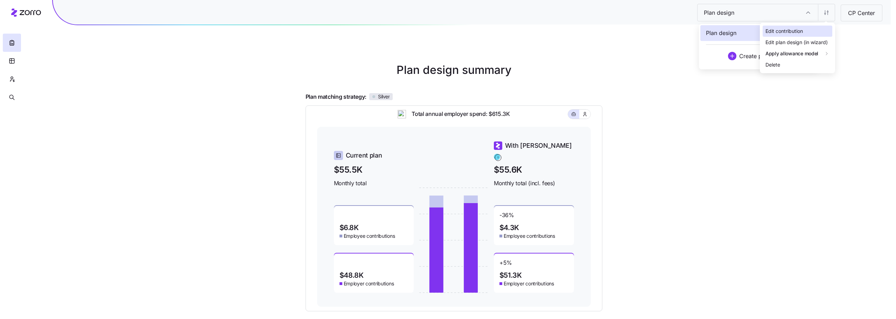
click at [795, 34] on div "Edit contribution" at bounding box center [783, 31] width 37 height 8
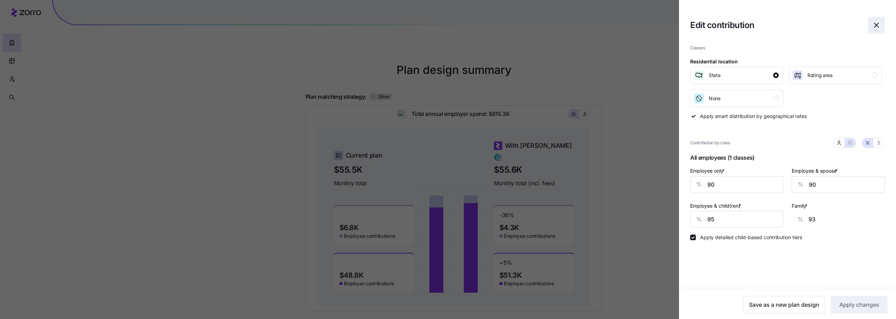
click at [878, 27] on icon "button" at bounding box center [876, 25] width 4 height 4
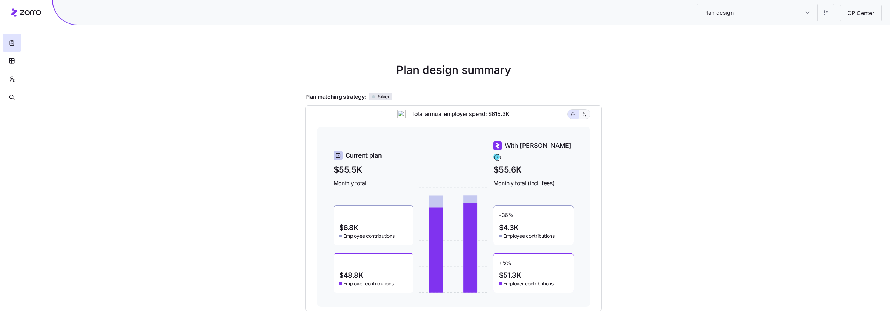
click at [586, 118] on icon "button" at bounding box center [585, 114] width 6 height 7
click at [576, 119] on button "button" at bounding box center [573, 114] width 11 height 9
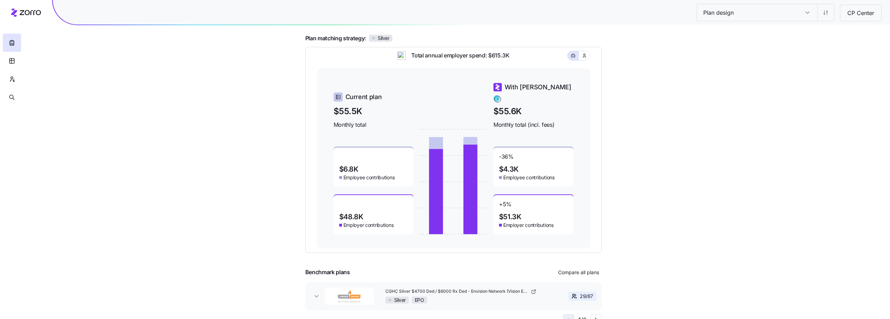
scroll to position [65, 0]
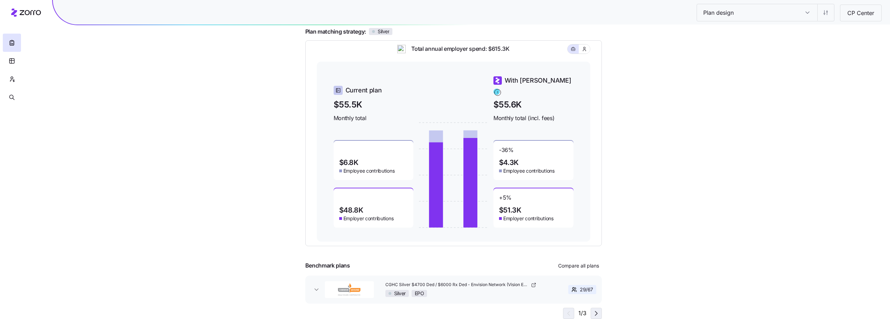
click at [596, 311] on icon "button" at bounding box center [596, 313] width 8 height 8
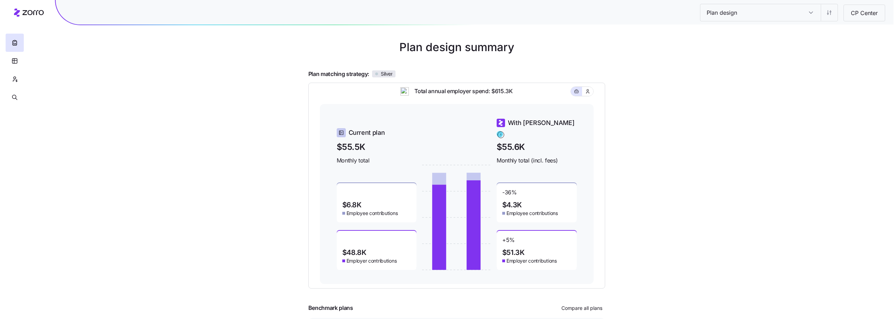
scroll to position [0, 0]
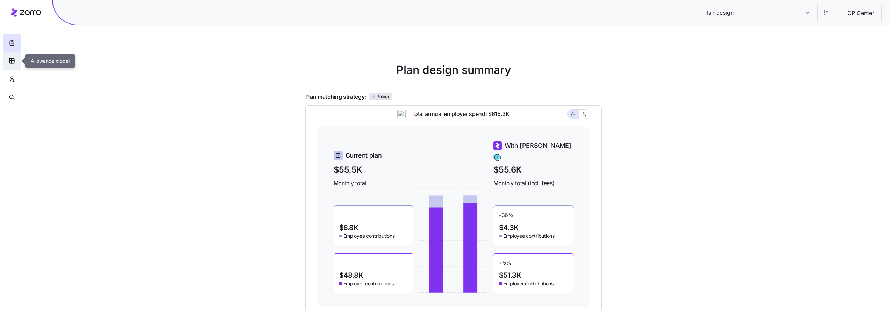
click at [12, 62] on icon "button" at bounding box center [12, 60] width 6 height 7
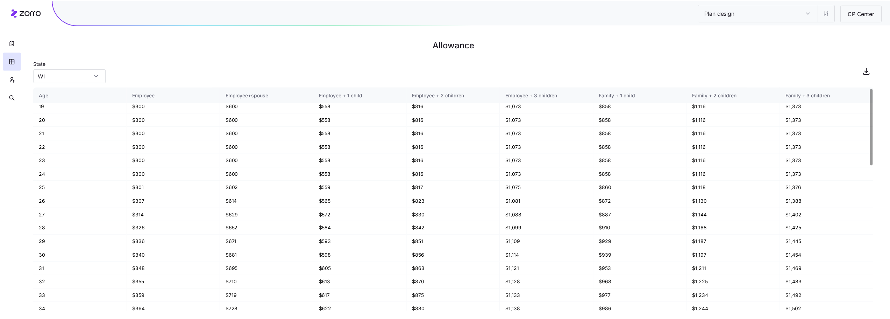
scroll to position [35, 0]
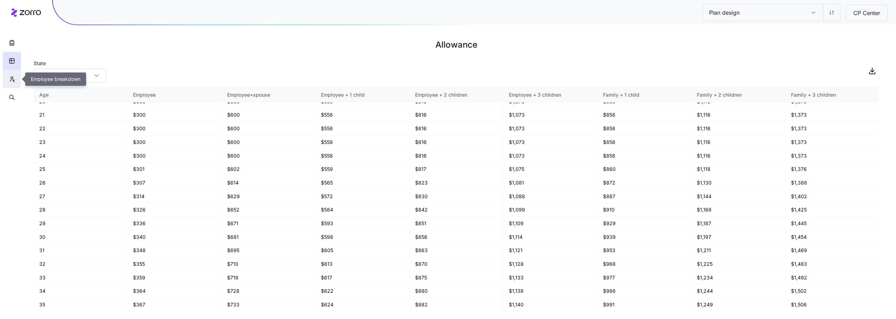
click at [12, 78] on icon "button" at bounding box center [12, 79] width 6 height 7
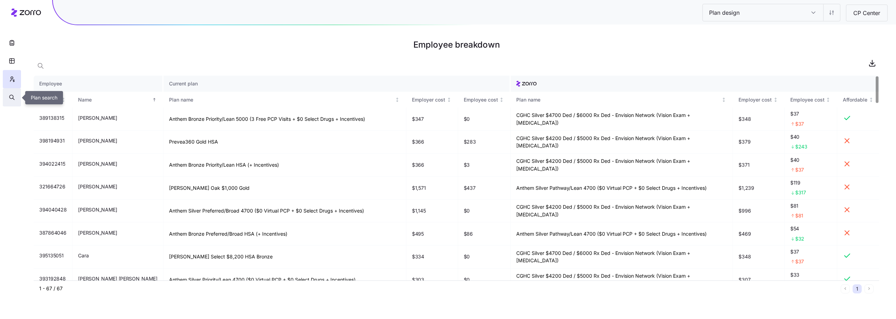
click at [10, 100] on icon "button" at bounding box center [12, 97] width 6 height 7
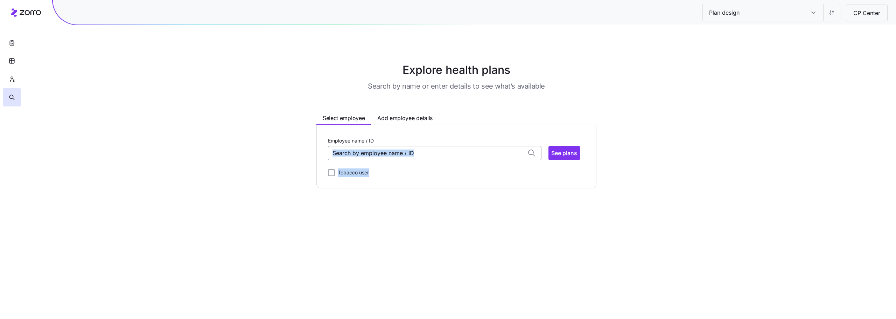
click at [403, 158] on div "Employee name / ID [PERSON_NAME] (31) ID: 389138315 | zip code: 54301 [PERSON_N…" at bounding box center [456, 156] width 257 height 41
click at [407, 157] on input "Employee name / ID" at bounding box center [434, 153] width 213 height 14
click at [663, 234] on main "Explore health plans Search by name or enter details to see what’s available Se…" at bounding box center [448, 159] width 896 height 319
click at [433, 156] on input "Employee name / ID" at bounding box center [434, 153] width 213 height 14
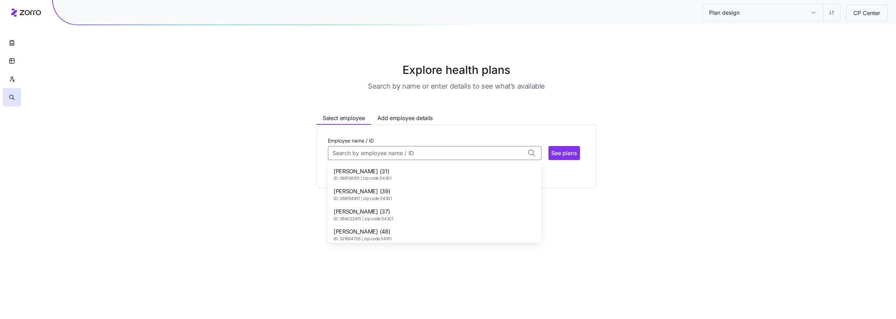
click at [373, 177] on span "ID: 389138315 | zip code: 54301" at bounding box center [362, 178] width 58 height 6
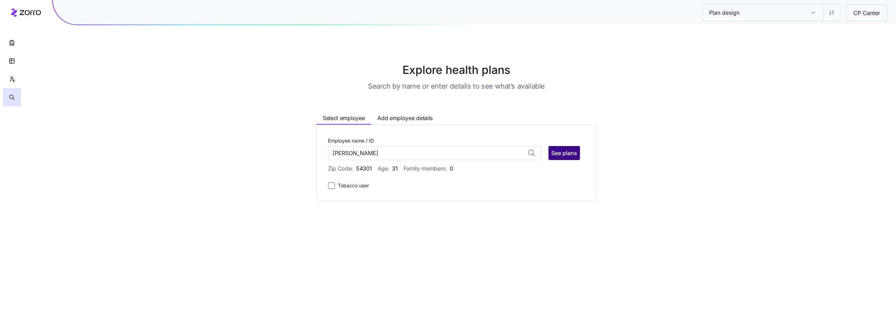
click at [564, 156] on span "See plans" at bounding box center [564, 153] width 26 height 8
type input "[PERSON_NAME] (ID: 389138315)"
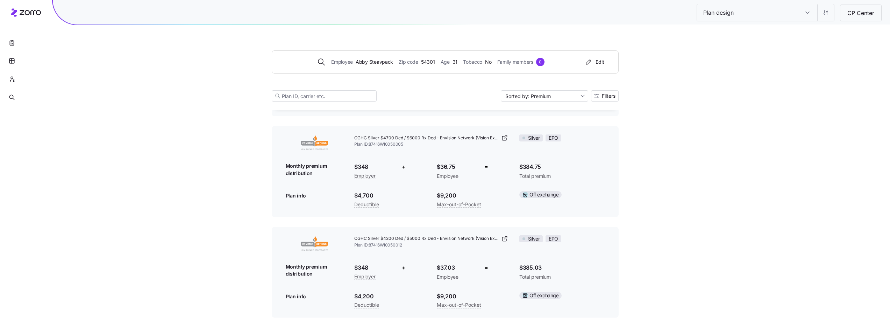
scroll to position [223, 0]
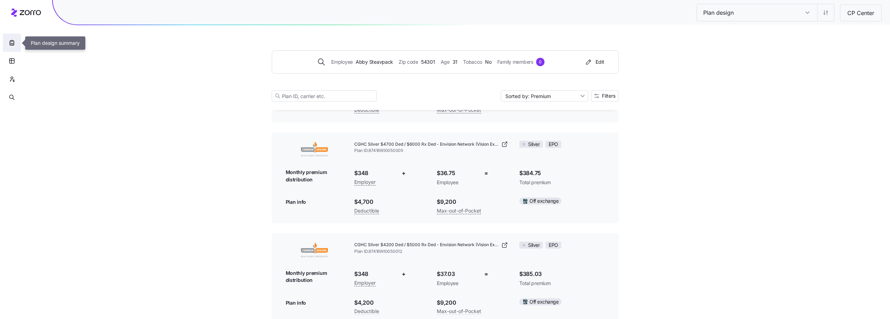
click at [13, 43] on icon "button" at bounding box center [11, 42] width 7 height 7
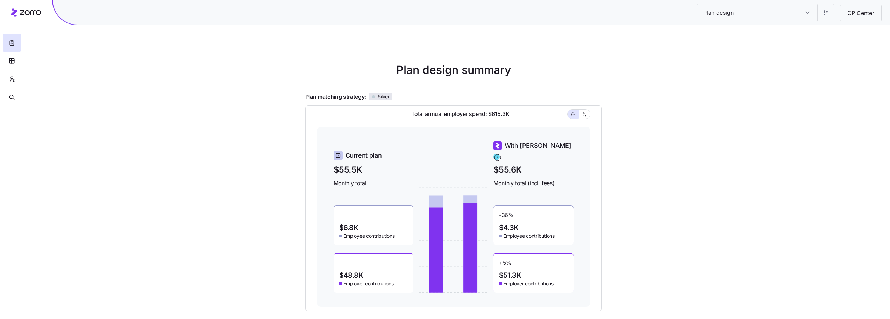
scroll to position [65, 0]
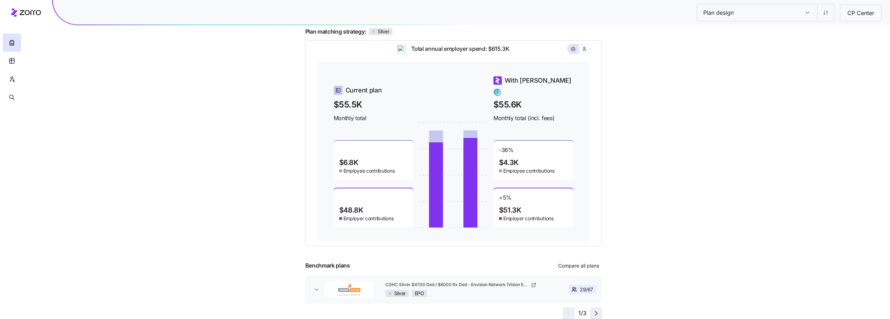
click at [595, 311] on icon "button" at bounding box center [596, 313] width 8 height 8
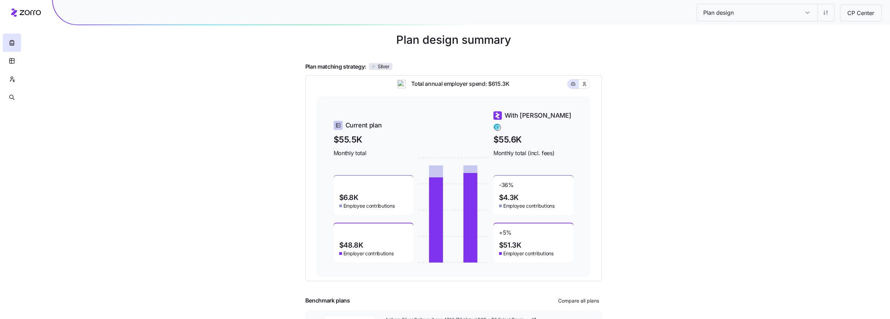
scroll to position [0, 0]
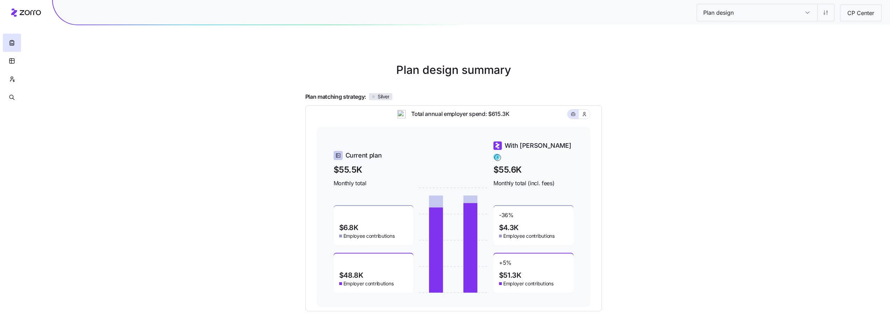
click at [806, 5] on input "Plan design" at bounding box center [808, 12] width 20 height 17
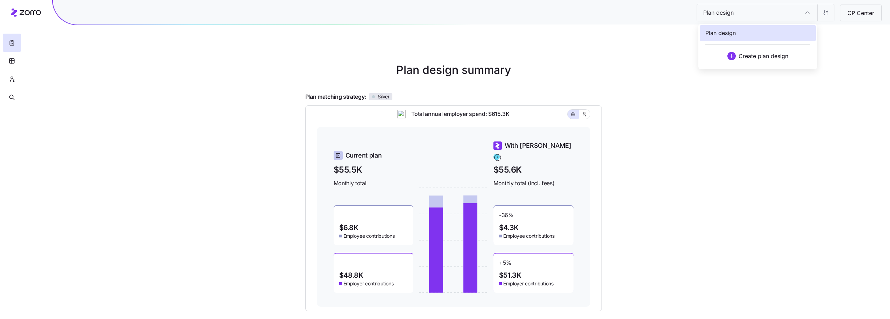
click at [826, 14] on html "Plan design Plan design CP Center Plan design summary Plan matching strategy: S…" at bounding box center [445, 219] width 890 height 438
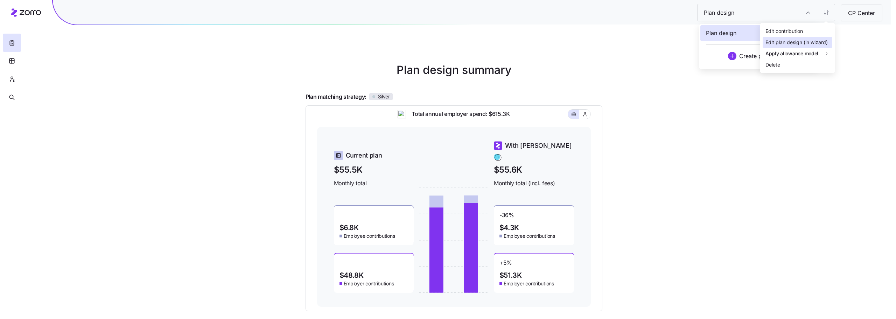
click at [802, 44] on div "Edit plan design (in wizard)" at bounding box center [796, 42] width 62 height 8
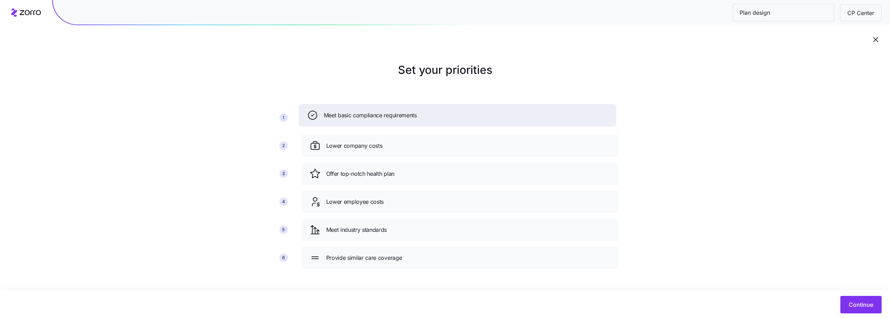
drag, startPoint x: 410, startPoint y: 203, endPoint x: 405, endPoint y: 118, distance: 85.5
click at [405, 119] on span "Meet basic compliance requirements" at bounding box center [370, 115] width 93 height 9
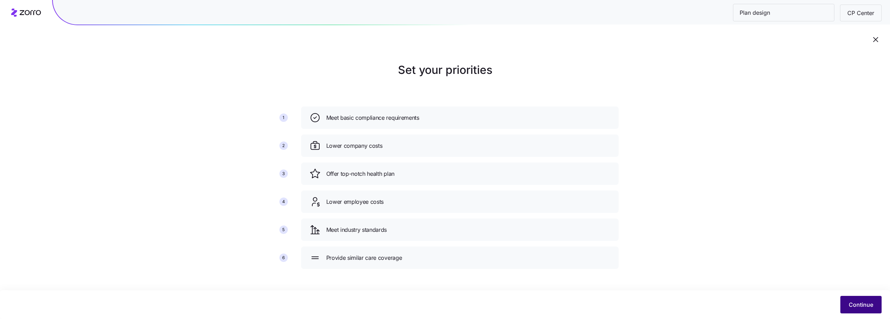
click at [866, 304] on span "Continue" at bounding box center [861, 304] width 24 height 8
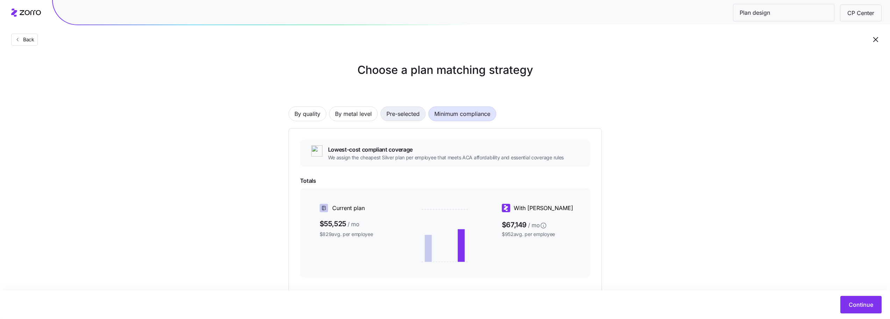
click at [403, 114] on span "Pre-selected" at bounding box center [403, 114] width 33 height 14
click at [338, 108] on span "By metal level" at bounding box center [353, 114] width 37 height 14
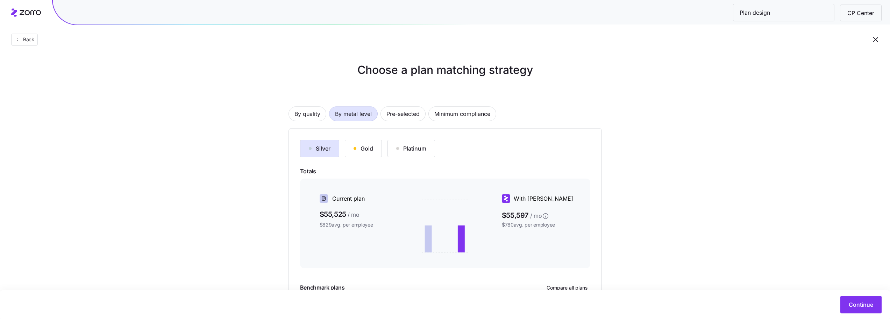
click at [395, 151] on button "Platinum" at bounding box center [412, 148] width 48 height 17
click at [356, 149] on div "button" at bounding box center [355, 148] width 3 height 3
click at [317, 147] on div "Silver" at bounding box center [320, 148] width 22 height 8
click at [301, 114] on span "By quality" at bounding box center [308, 114] width 26 height 14
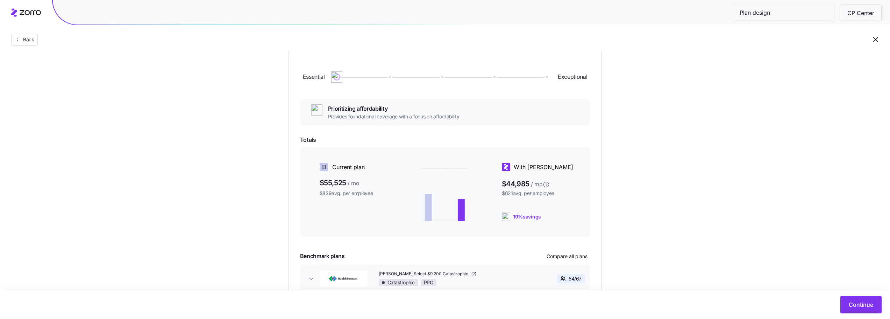
scroll to position [21, 0]
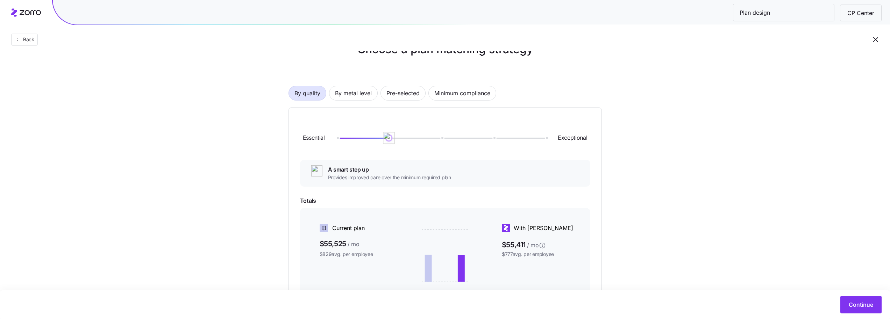
drag, startPoint x: 365, startPoint y: 138, endPoint x: 390, endPoint y: 141, distance: 25.8
click at [391, 141] on img at bounding box center [389, 138] width 12 height 12
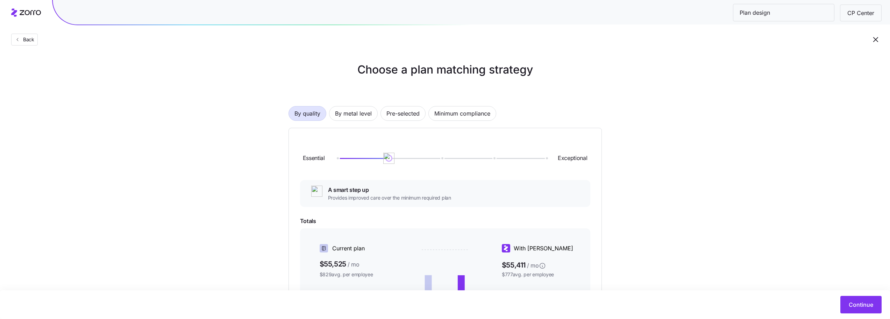
scroll to position [0, 0]
drag, startPoint x: 431, startPoint y: 160, endPoint x: 549, endPoint y: 162, distance: 118.3
click at [549, 162] on img at bounding box center [546, 159] width 12 height 12
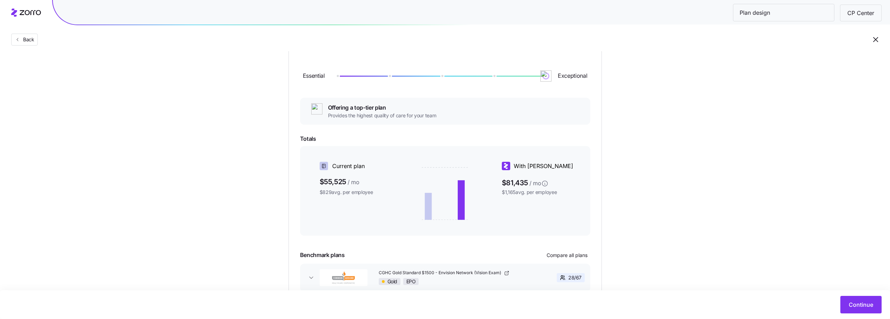
scroll to position [21, 0]
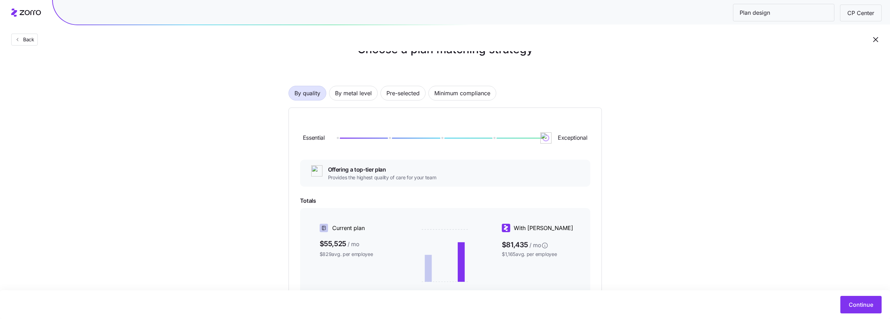
click at [493, 135] on div "Essential Exceptional" at bounding box center [445, 138] width 290 height 38
click at [496, 140] on div "Essential Exceptional" at bounding box center [445, 138] width 290 height 38
click at [495, 139] on div at bounding box center [441, 138] width 209 height 4
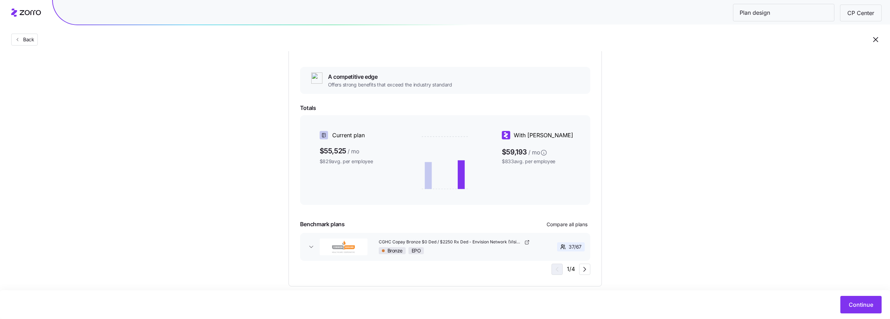
scroll to position [126, 0]
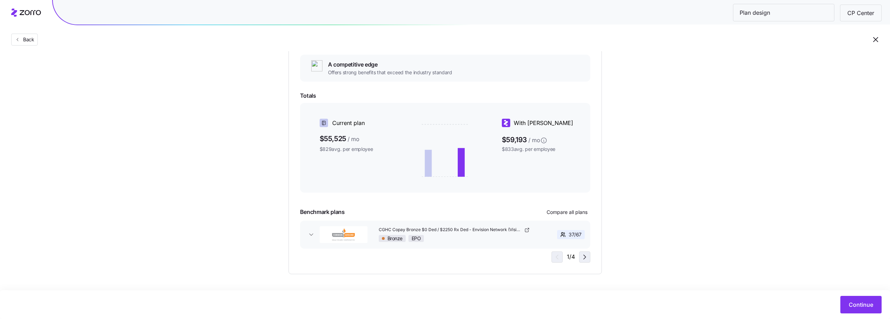
click at [588, 259] on icon "button" at bounding box center [585, 257] width 8 height 8
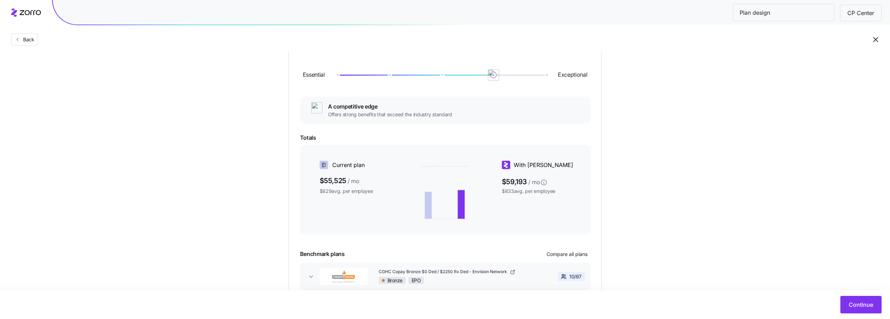
scroll to position [21, 0]
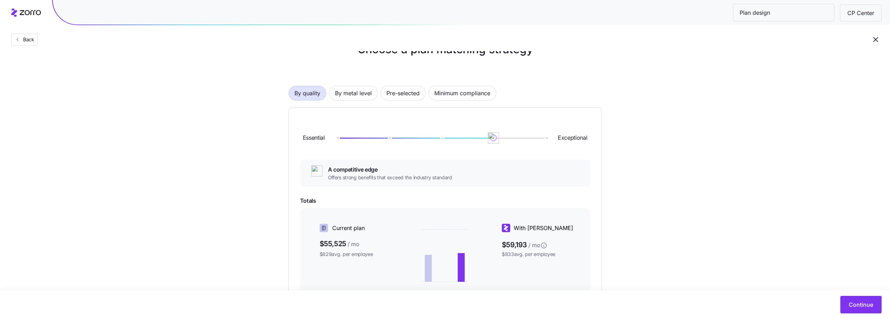
click at [441, 137] on div at bounding box center [441, 137] width 209 height 1
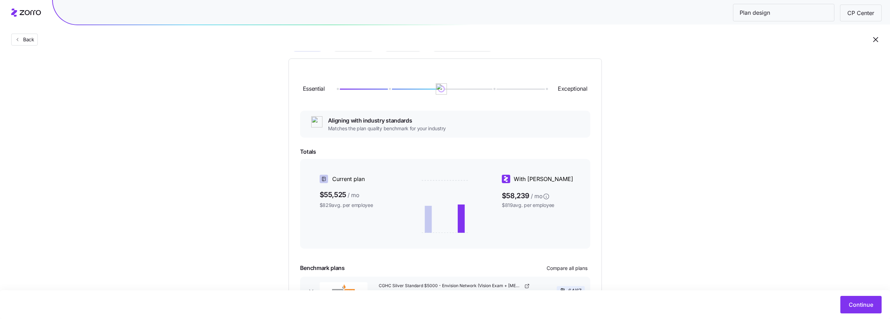
scroll to position [56, 0]
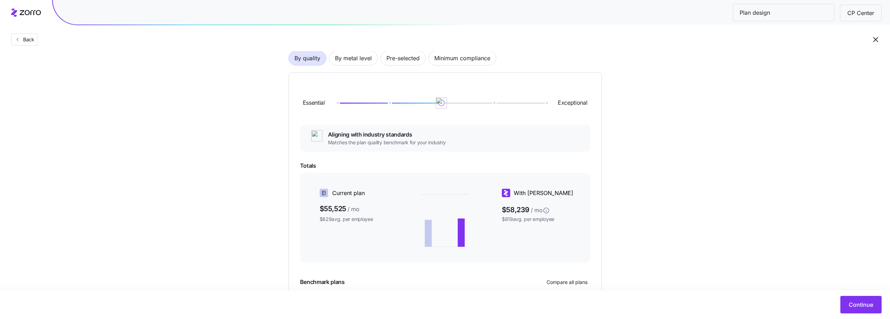
click at [392, 104] on div at bounding box center [441, 103] width 209 height 4
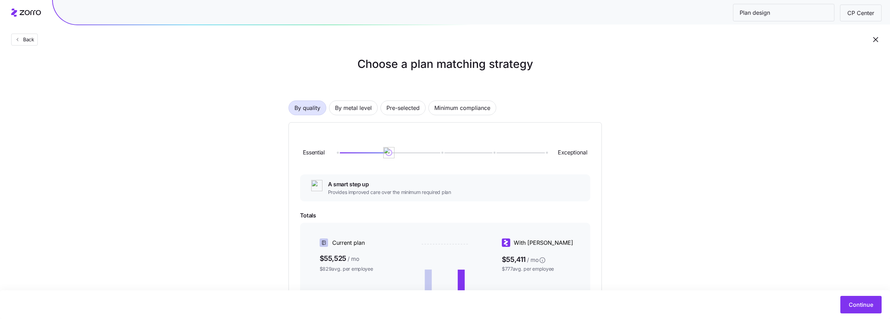
scroll to position [0, 0]
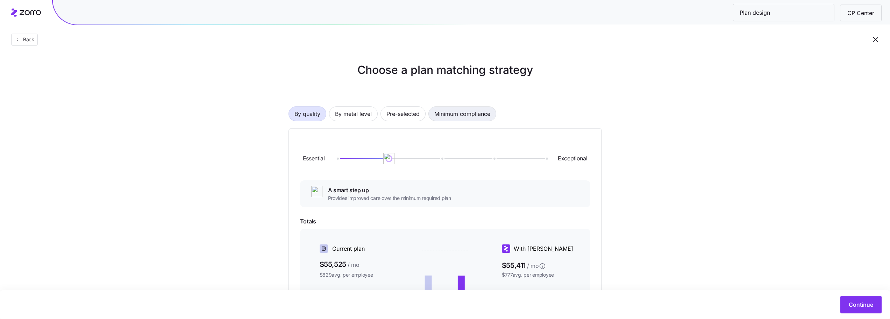
click at [474, 112] on span "Minimum compliance" at bounding box center [463, 114] width 56 height 14
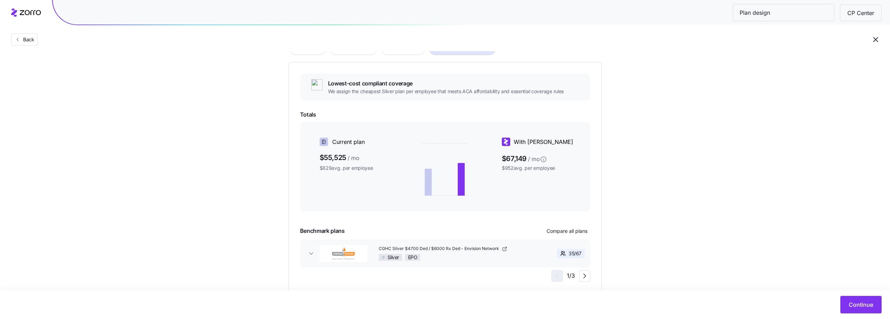
scroll to position [85, 0]
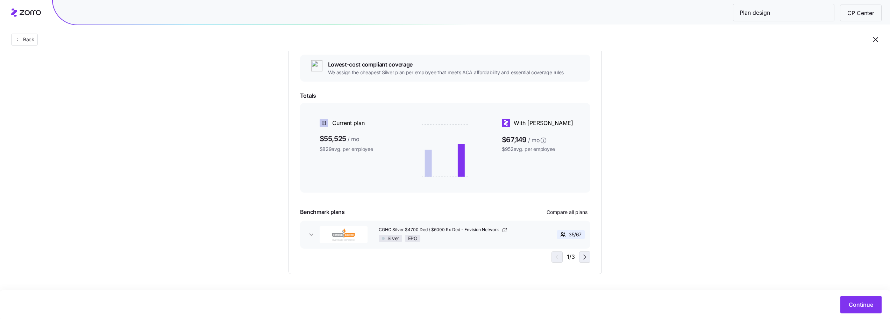
click at [585, 257] on icon "button" at bounding box center [585, 257] width 8 height 8
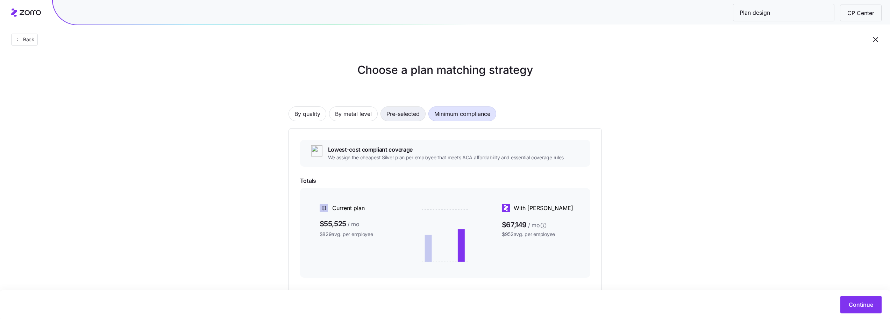
drag, startPoint x: 409, startPoint y: 111, endPoint x: 403, endPoint y: 111, distance: 6.7
click at [409, 111] on span "Pre-selected" at bounding box center [403, 114] width 33 height 14
click at [359, 113] on span "By metal level" at bounding box center [353, 114] width 37 height 14
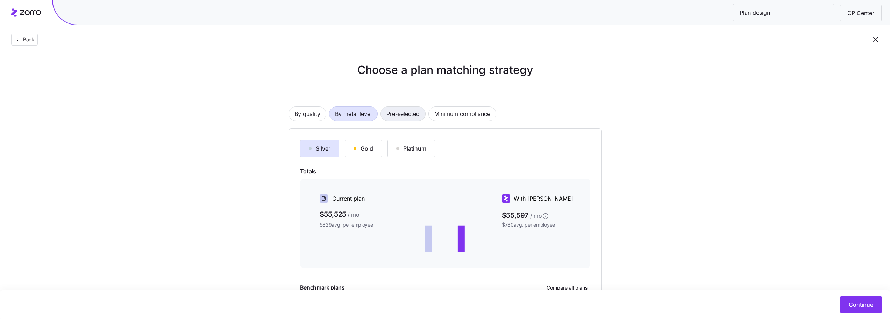
click at [409, 120] on span "Pre-selected" at bounding box center [403, 114] width 33 height 14
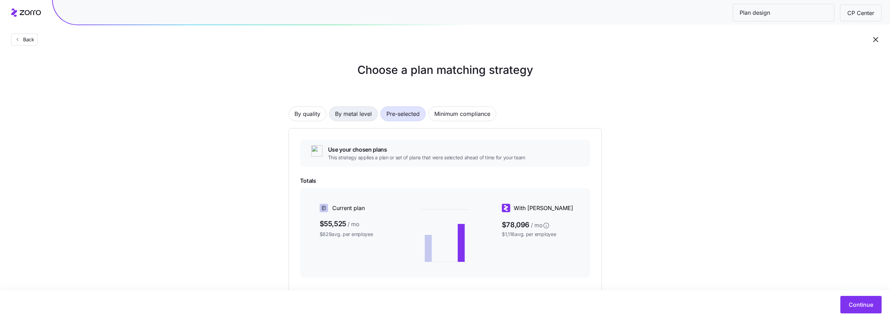
click at [346, 112] on span "By metal level" at bounding box center [353, 114] width 37 height 14
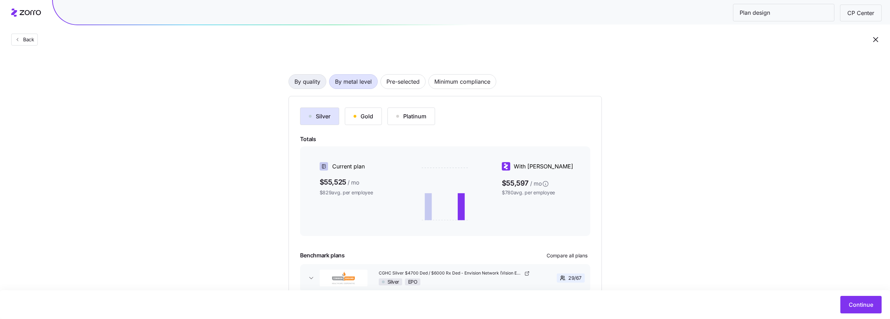
scroll to position [6, 0]
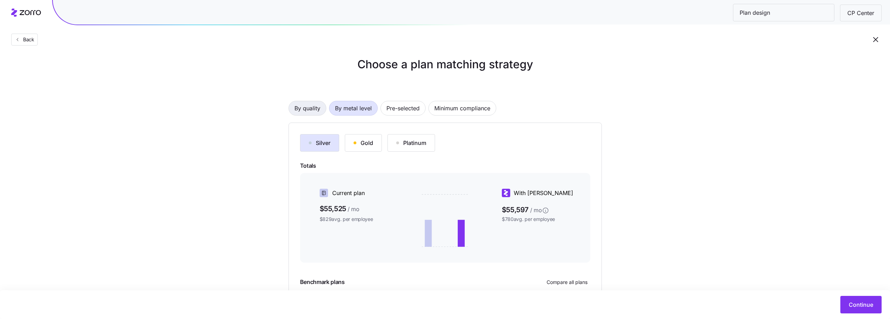
click at [312, 105] on span "By quality" at bounding box center [308, 108] width 26 height 14
